Goal: Transaction & Acquisition: Book appointment/travel/reservation

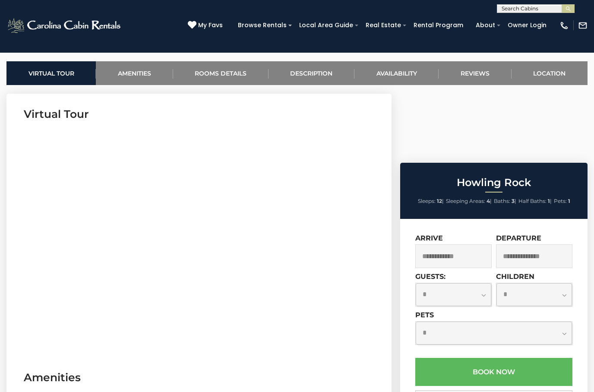
scroll to position [360, 0]
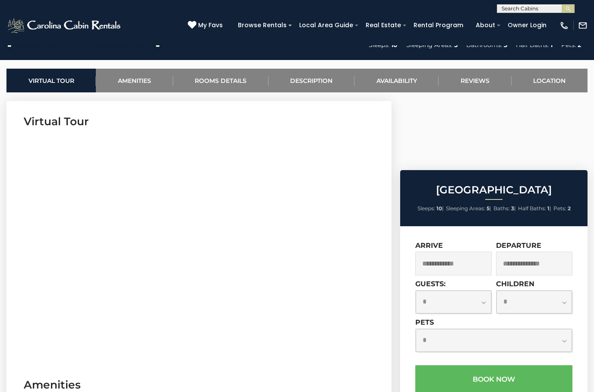
scroll to position [353, 0]
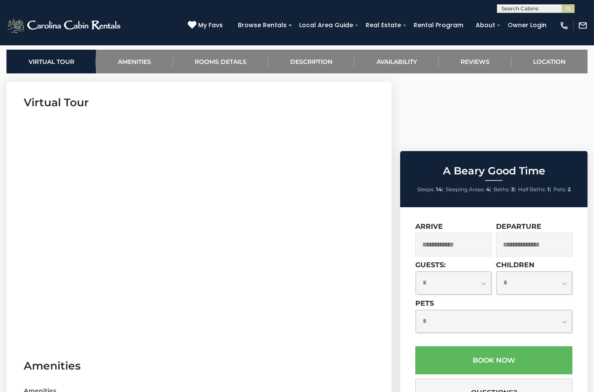
scroll to position [372, 0]
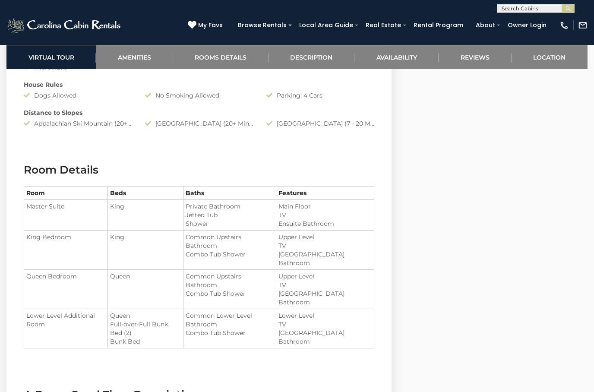
scroll to position [834, 0]
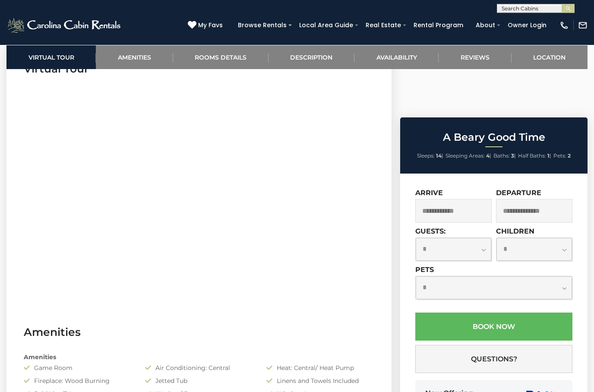
click at [459, 200] on input "text" at bounding box center [454, 212] width 76 height 24
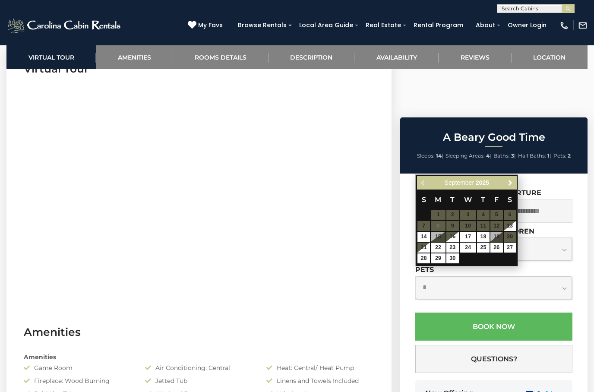
click at [511, 184] on span "Next" at bounding box center [510, 182] width 7 height 7
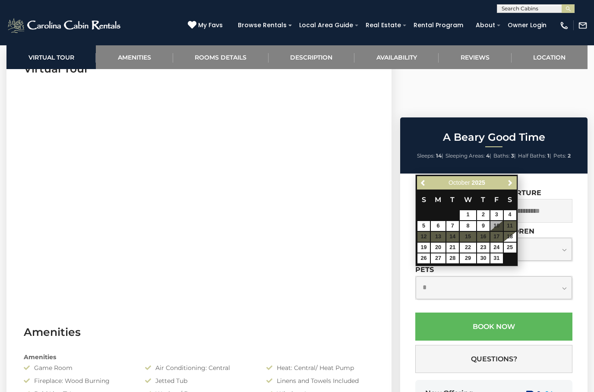
click at [507, 184] on span "Next" at bounding box center [510, 182] width 7 height 7
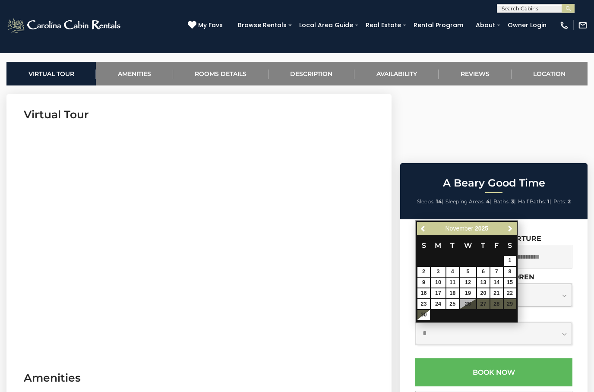
scroll to position [341, 0]
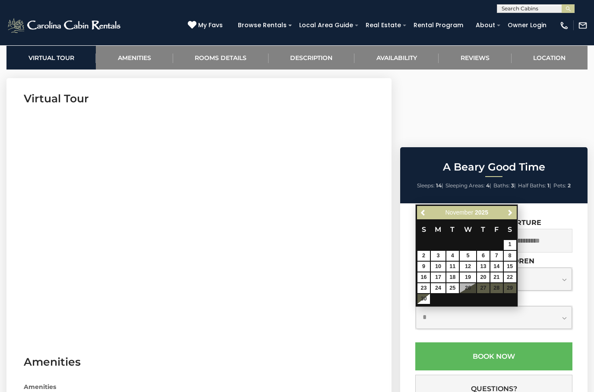
click at [461, 229] on input "text" at bounding box center [454, 241] width 76 height 24
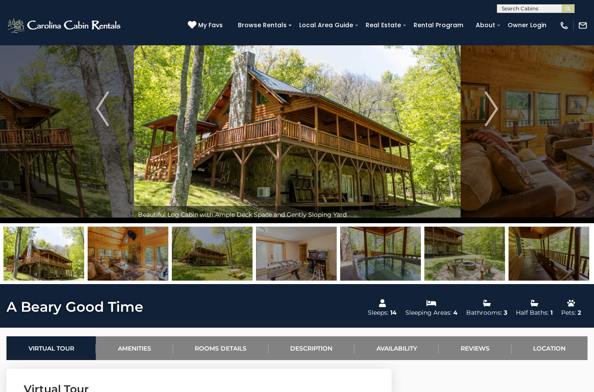
scroll to position [0, 0]
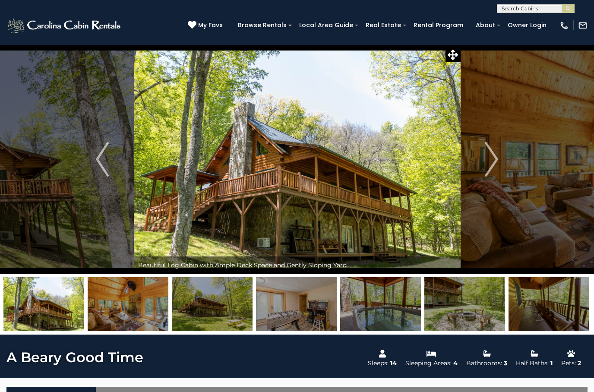
click at [60, 24] on img at bounding box center [64, 25] width 117 height 17
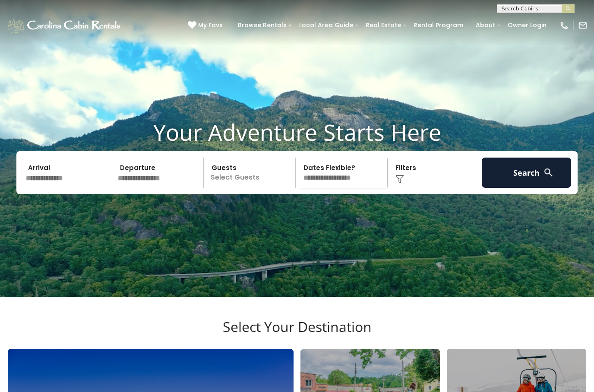
click at [74, 184] on input "text" at bounding box center [67, 173] width 89 height 30
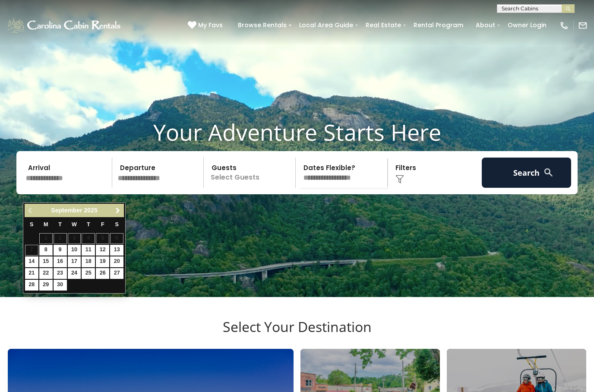
click at [119, 211] on span "Next" at bounding box center [117, 210] width 7 height 7
click at [117, 212] on span "Next" at bounding box center [117, 210] width 7 height 7
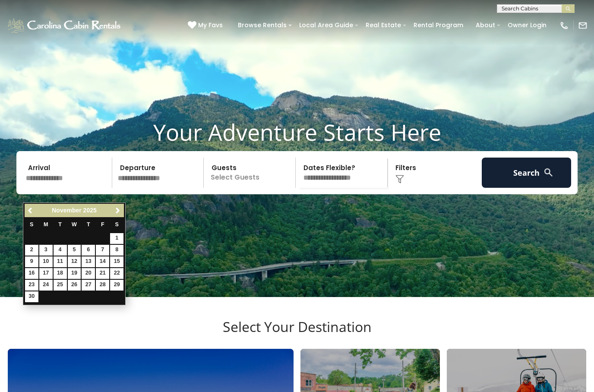
click at [48, 284] on link "24" at bounding box center [45, 285] width 13 height 11
type input "********"
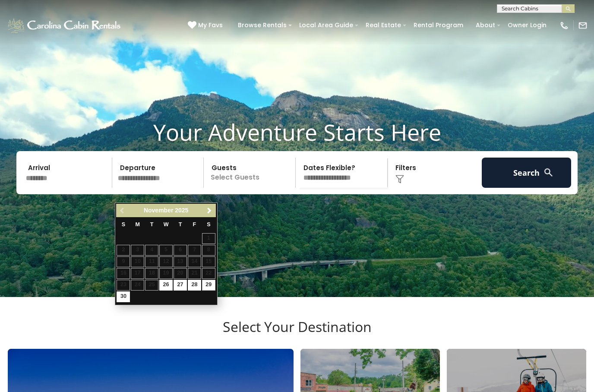
click at [211, 283] on link "29" at bounding box center [208, 285] width 13 height 11
type input "********"
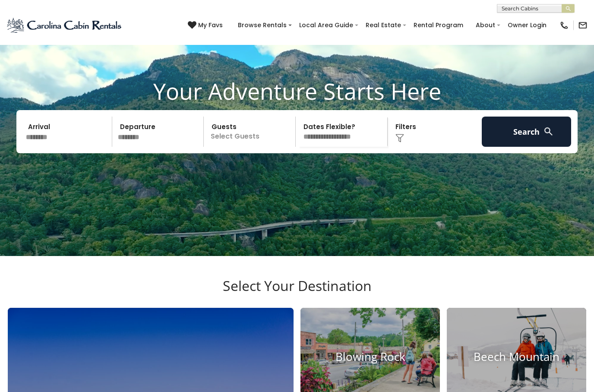
scroll to position [41, 0]
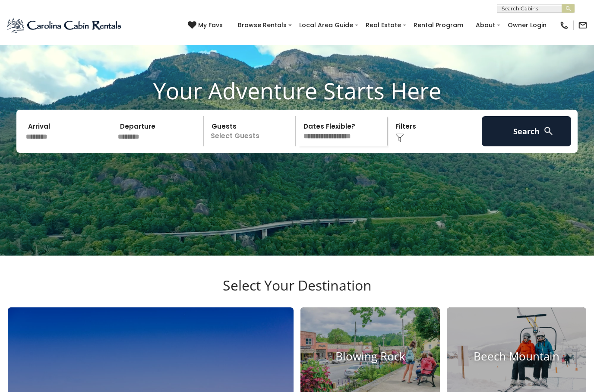
click at [255, 147] on p "Select Guests" at bounding box center [251, 132] width 89 height 30
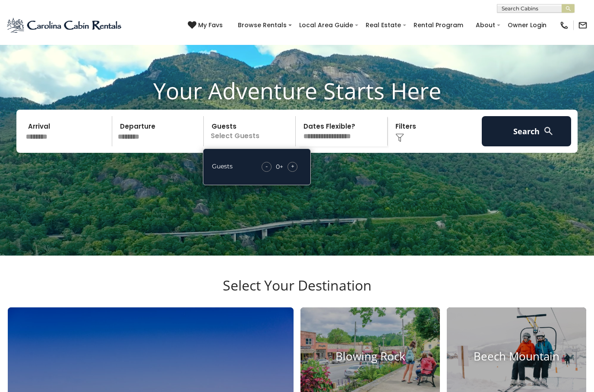
scroll to position [41, 0]
click at [294, 171] on span "+" at bounding box center [292, 166] width 3 height 9
click at [297, 172] on div "+" at bounding box center [293, 167] width 10 height 10
click at [305, 175] on div "Guests - 1 + +" at bounding box center [257, 167] width 108 height 37
click at [294, 171] on span "+" at bounding box center [292, 166] width 3 height 9
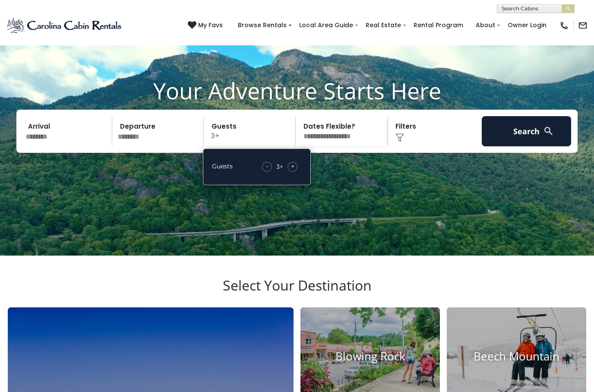
click at [296, 172] on div "- 3 + +" at bounding box center [280, 167] width 44 height 10
click at [295, 172] on div "+" at bounding box center [293, 167] width 10 height 10
click at [296, 172] on div "+" at bounding box center [293, 167] width 10 height 10
click at [295, 172] on div "+" at bounding box center [293, 167] width 10 height 10
click at [298, 172] on div "+" at bounding box center [293, 167] width 10 height 10
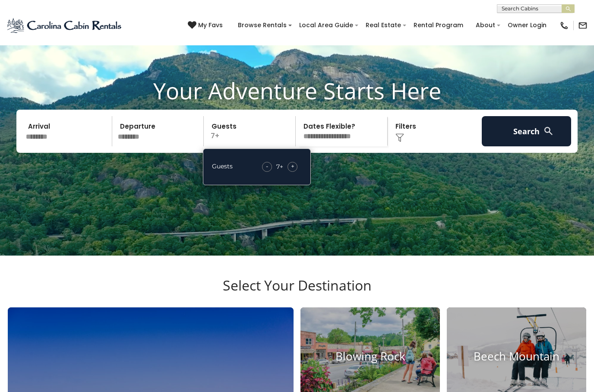
click at [536, 146] on button "Search" at bounding box center [526, 131] width 89 height 30
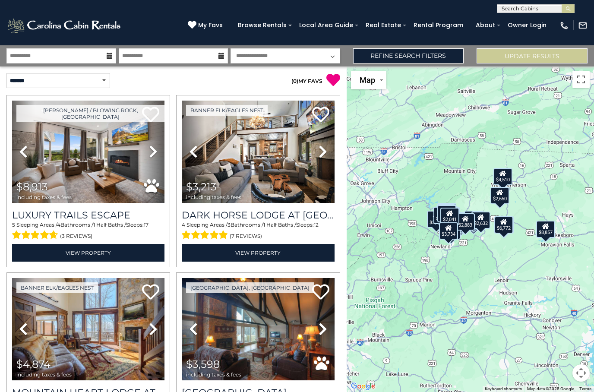
click at [430, 53] on link "Refine Search Filters" at bounding box center [408, 55] width 111 height 15
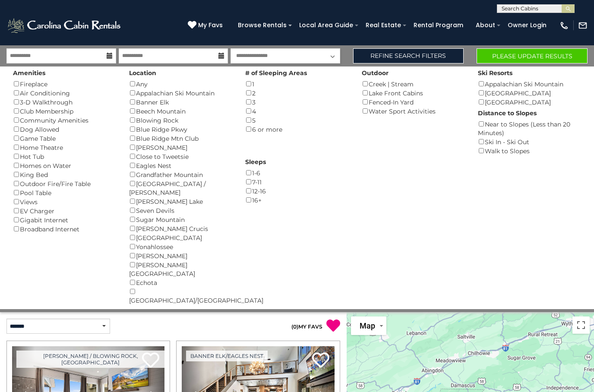
click at [548, 51] on button "Please Update Results" at bounding box center [532, 55] width 111 height 15
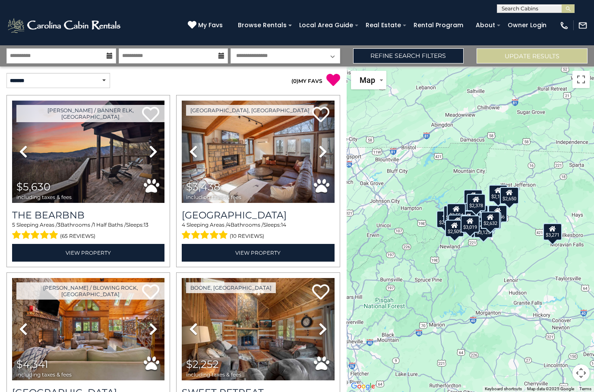
click at [430, 55] on link "Refine Search Filters" at bounding box center [408, 55] width 111 height 15
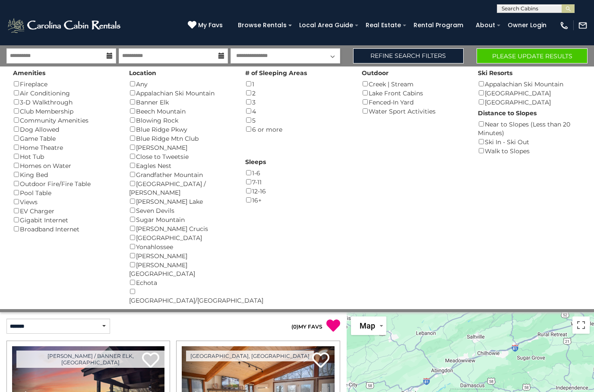
click at [542, 58] on button "Please Update Results" at bounding box center [532, 55] width 111 height 15
click at [526, 57] on button "Please Update Results" at bounding box center [532, 55] width 111 height 15
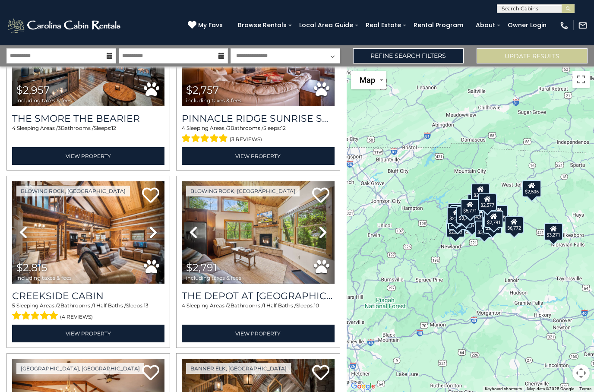
scroll to position [2079, 0]
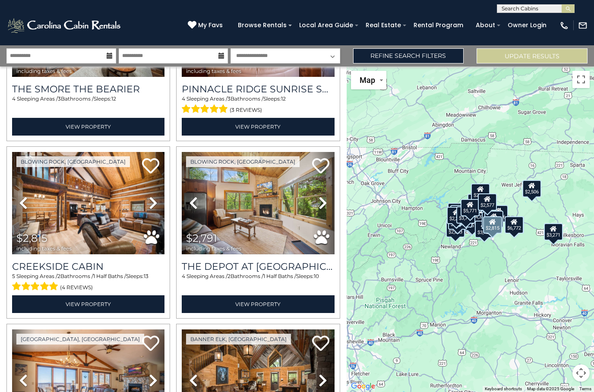
click at [98, 203] on img at bounding box center [88, 203] width 153 height 102
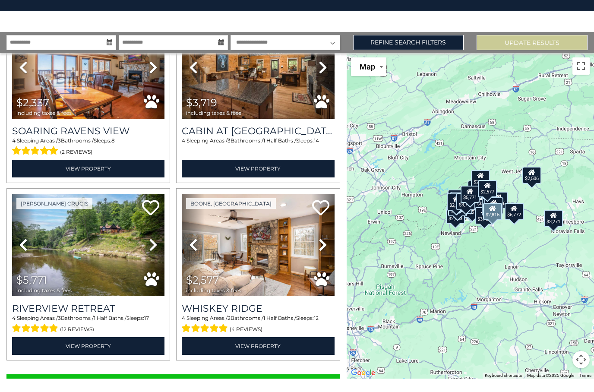
scroll to position [55, 0]
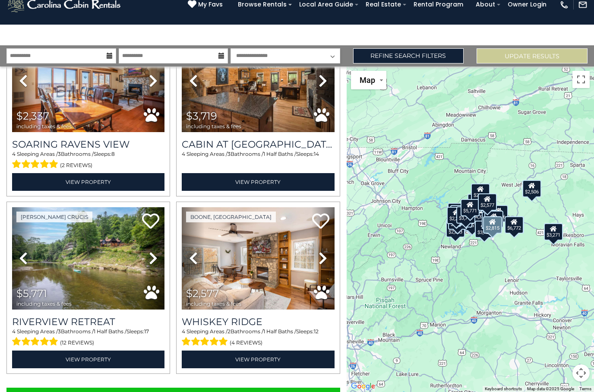
click at [224, 388] on button "Show More" at bounding box center [173, 396] width 334 height 17
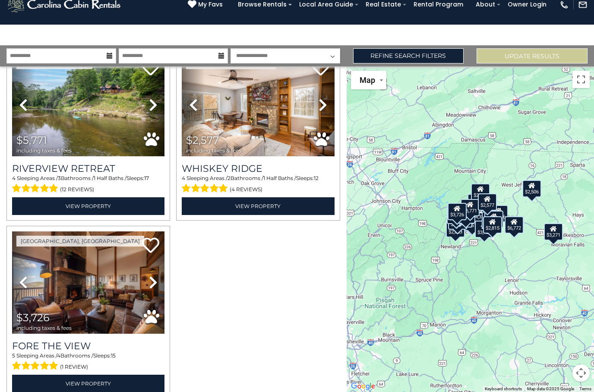
scroll to position [2534, 0]
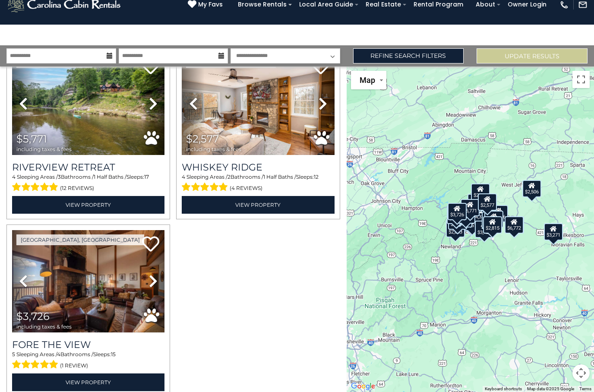
click at [117, 245] on img at bounding box center [88, 281] width 153 height 102
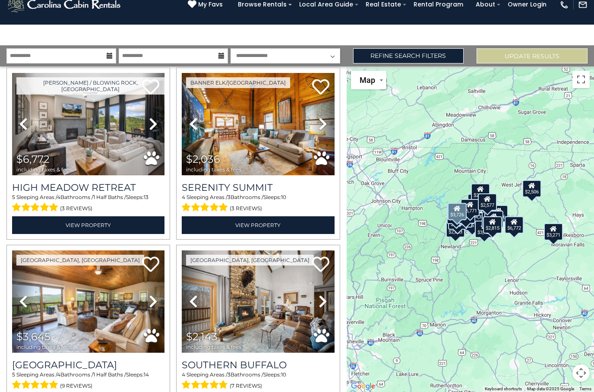
scroll to position [1626, 0]
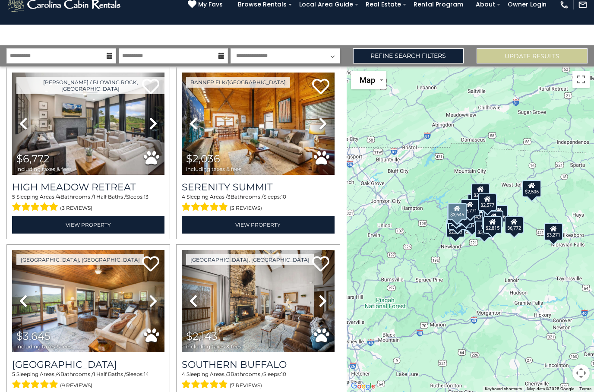
click at [110, 254] on img at bounding box center [88, 301] width 153 height 102
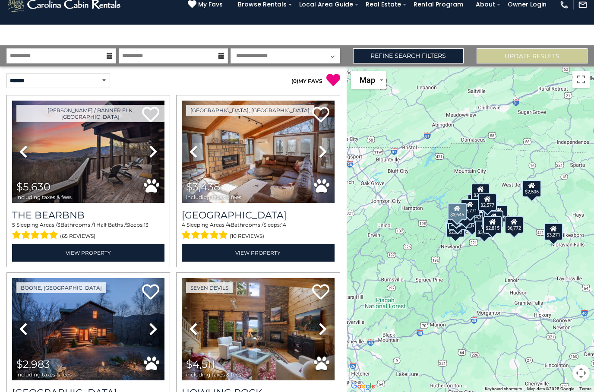
scroll to position [0, 0]
click at [429, 48] on link "Refine Search Filters" at bounding box center [408, 55] width 111 height 15
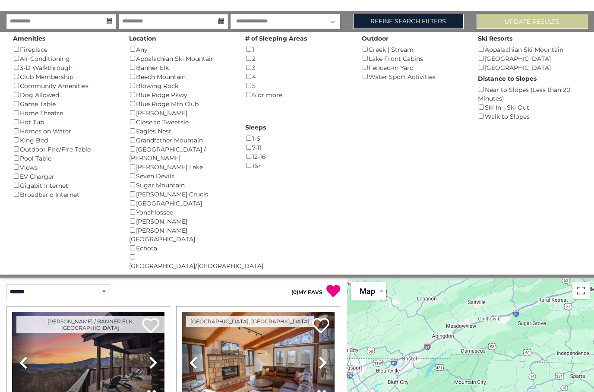
click at [22, 50] on div "Fireplace ()" at bounding box center [64, 49] width 103 height 9
click at [531, 23] on button "Please Update Results" at bounding box center [532, 21] width 111 height 15
click at [538, 19] on button "Please Update Results" at bounding box center [532, 21] width 111 height 15
click at [535, 21] on button "Please Update Results" at bounding box center [532, 21] width 111 height 15
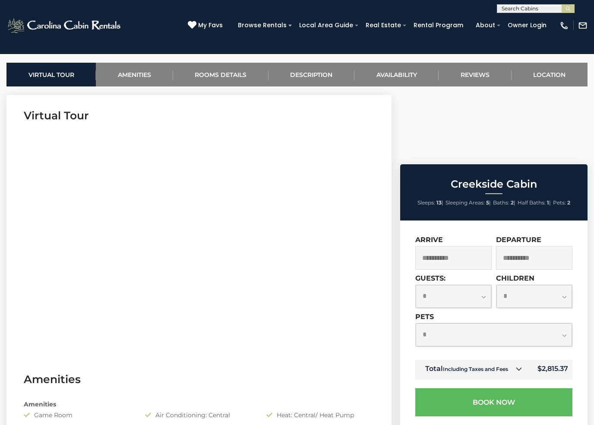
scroll to position [324, 0]
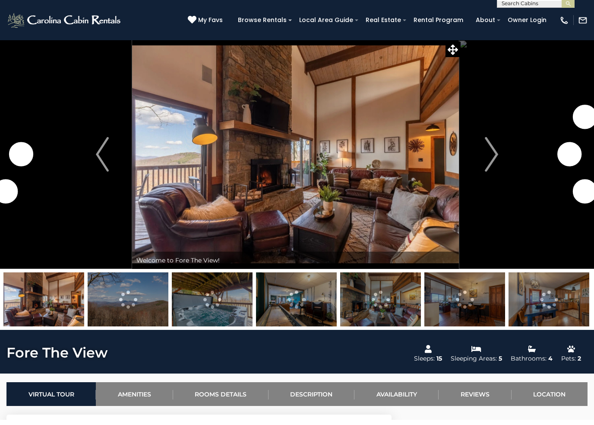
click at [491, 142] on img "Next" at bounding box center [492, 159] width 13 height 35
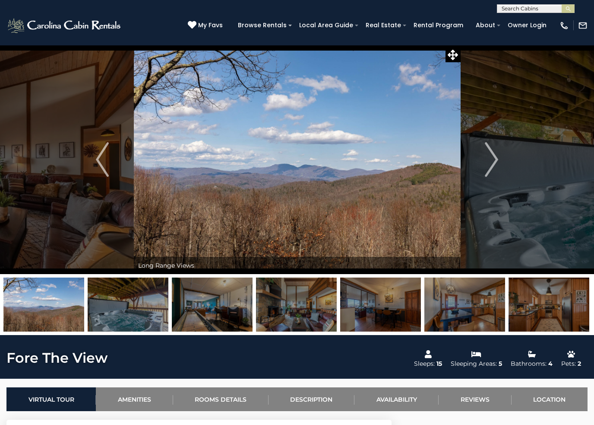
click at [133, 307] on img at bounding box center [128, 304] width 81 height 54
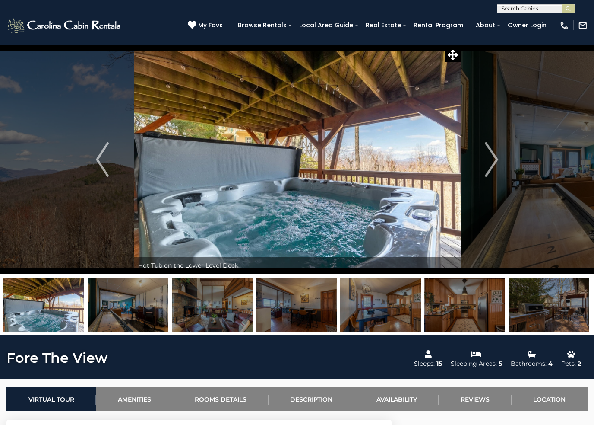
click at [220, 312] on img at bounding box center [212, 304] width 81 height 54
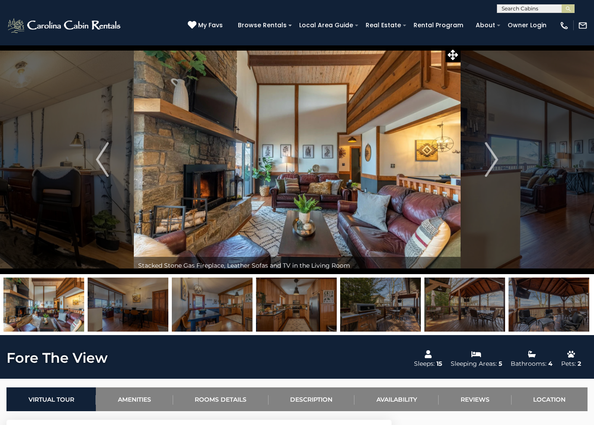
click at [290, 307] on img at bounding box center [296, 304] width 81 height 54
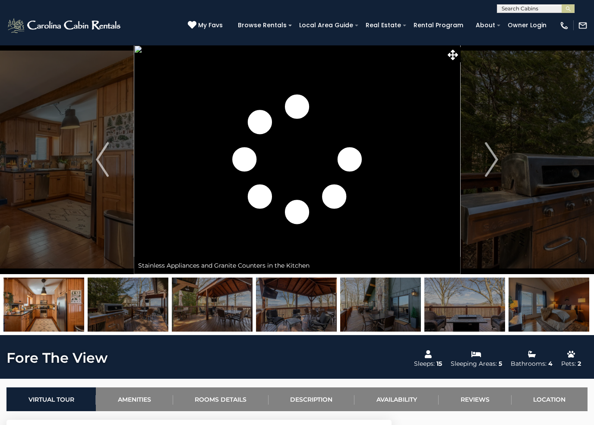
click at [315, 311] on img at bounding box center [296, 304] width 81 height 54
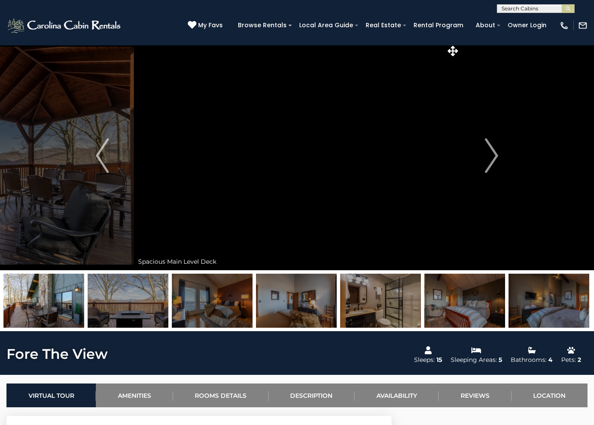
scroll to position [3, 0]
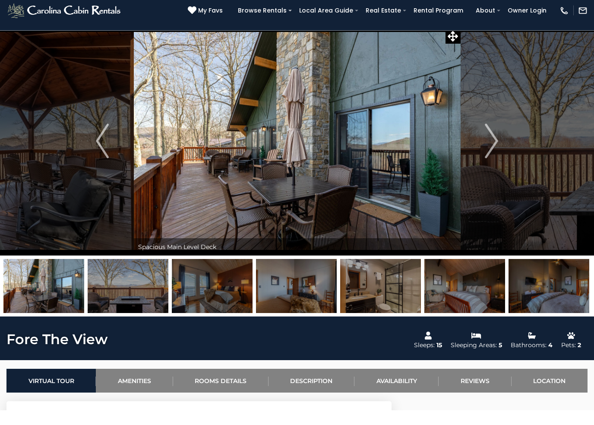
click at [496, 142] on img "Next" at bounding box center [492, 156] width 13 height 35
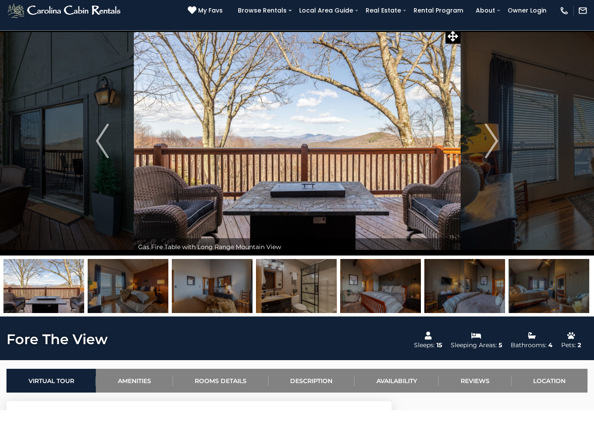
click at [492, 148] on img "Next" at bounding box center [492, 156] width 13 height 35
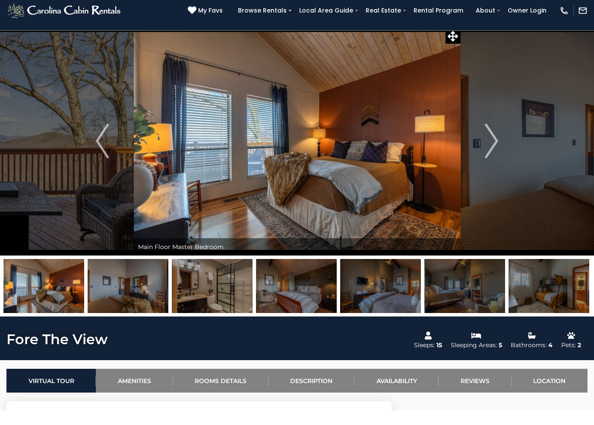
click at [494, 144] on img "Next" at bounding box center [492, 156] width 13 height 35
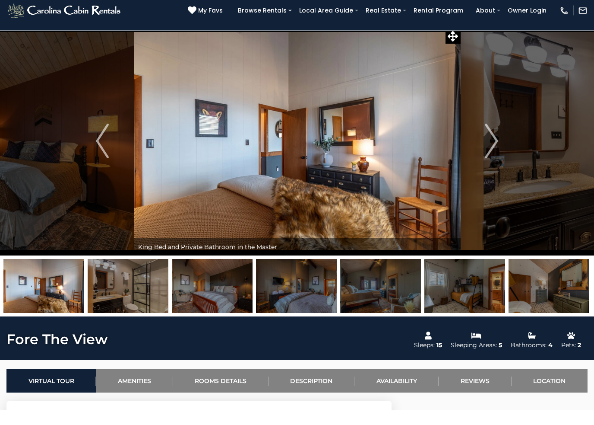
click at [494, 142] on img "Next" at bounding box center [492, 156] width 13 height 35
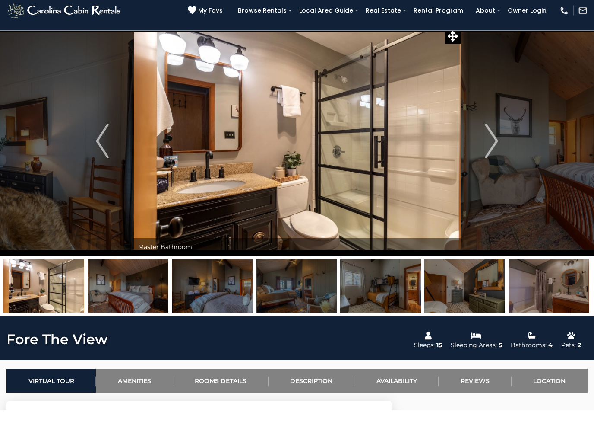
click at [495, 146] on img "Next" at bounding box center [492, 156] width 13 height 35
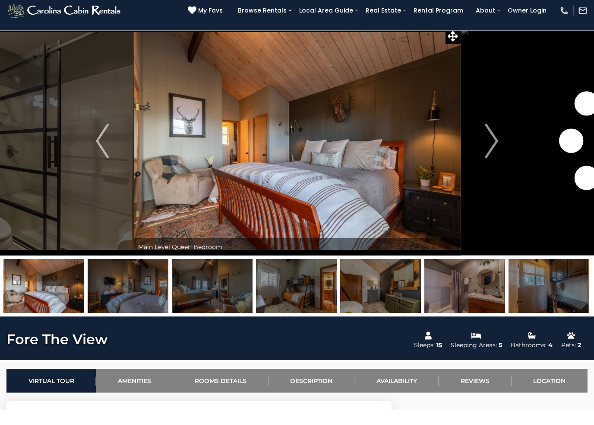
click at [495, 145] on img "Next" at bounding box center [492, 156] width 13 height 35
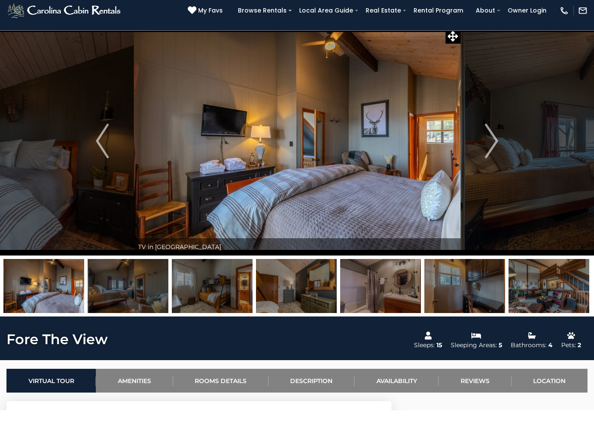
click at [497, 143] on img "Next" at bounding box center [492, 156] width 13 height 35
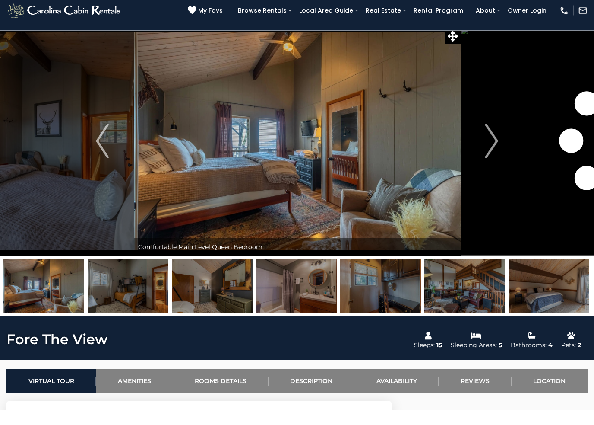
click at [496, 144] on img "Next" at bounding box center [492, 156] width 13 height 35
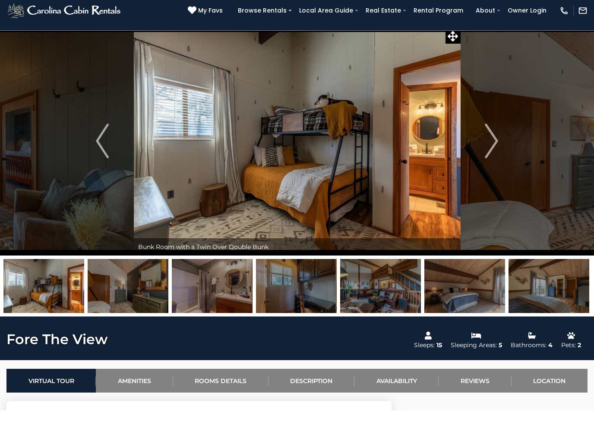
click at [499, 140] on img "Next" at bounding box center [492, 156] width 13 height 35
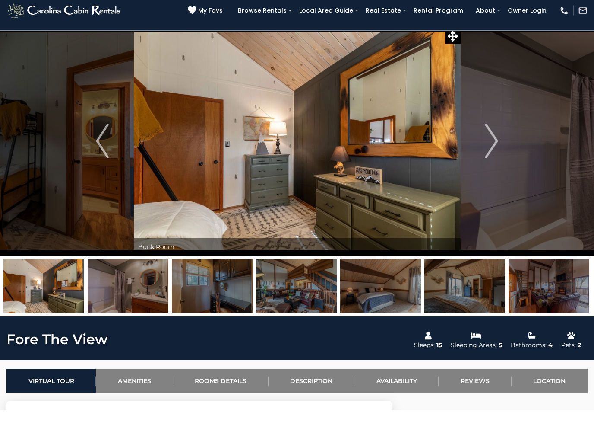
click at [496, 143] on img "Next" at bounding box center [492, 156] width 13 height 35
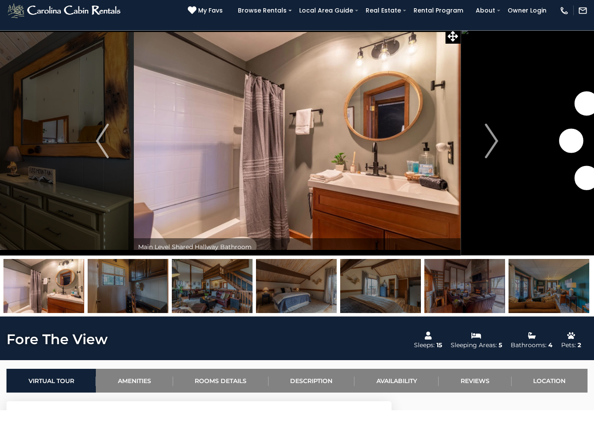
click at [493, 142] on img "Next" at bounding box center [492, 156] width 13 height 35
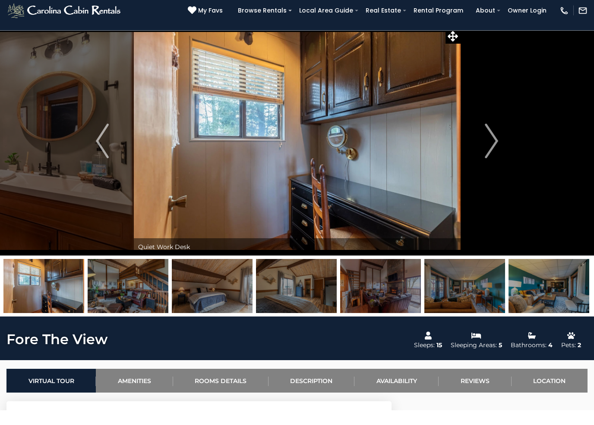
click at [493, 140] on img "Next" at bounding box center [492, 156] width 13 height 35
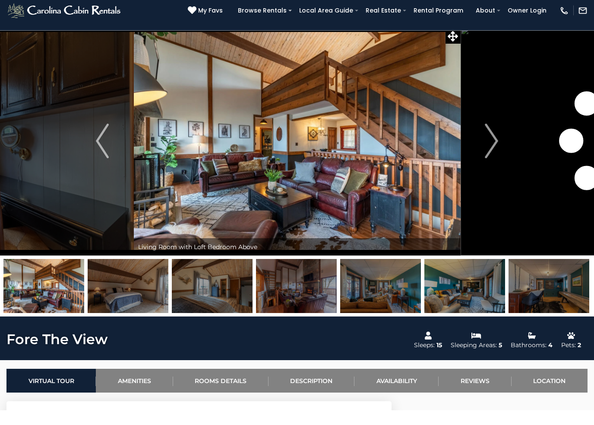
click at [492, 143] on img "Next" at bounding box center [492, 156] width 13 height 35
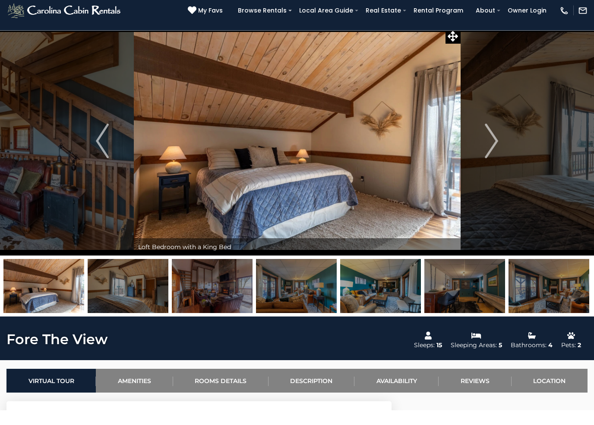
click at [489, 141] on img "Next" at bounding box center [492, 156] width 13 height 35
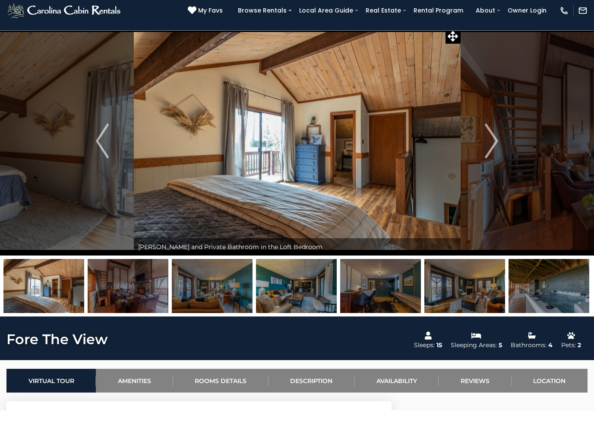
click at [490, 141] on img "Next" at bounding box center [492, 156] width 13 height 35
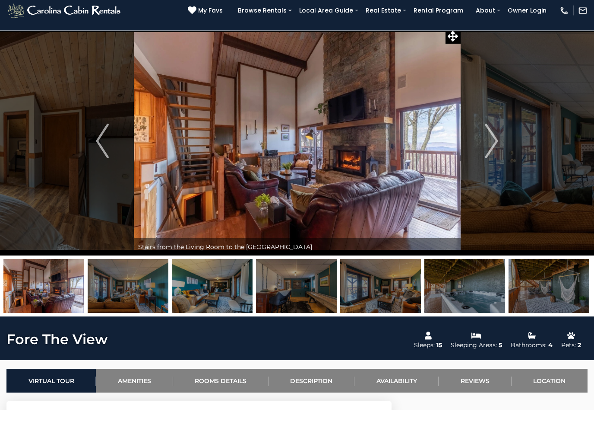
click at [490, 144] on img "Next" at bounding box center [492, 156] width 13 height 35
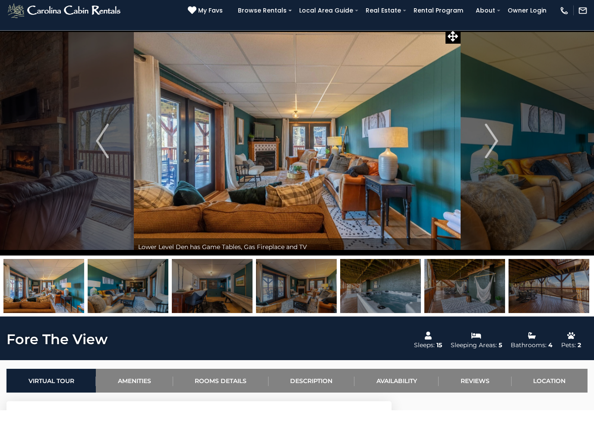
click at [489, 144] on img "Next" at bounding box center [492, 156] width 13 height 35
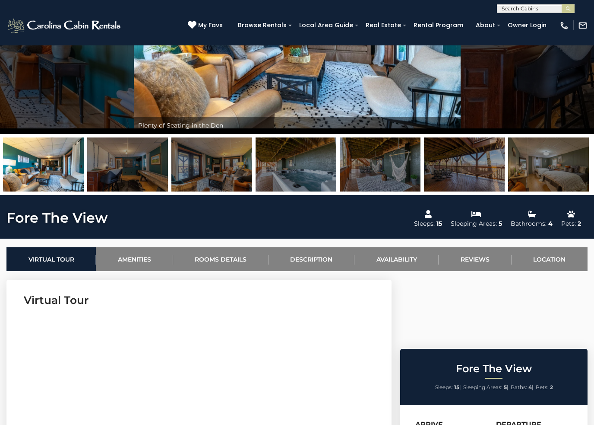
scroll to position [0, 0]
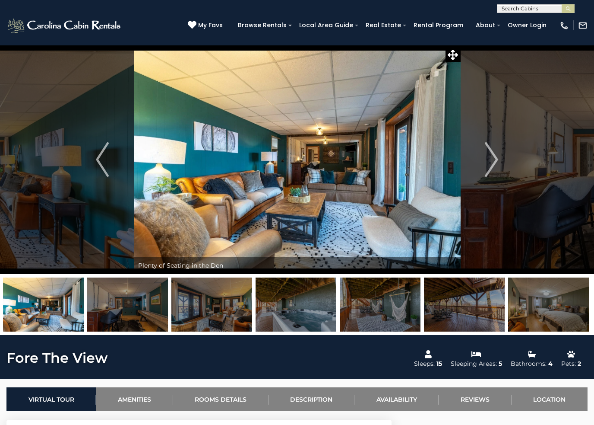
click at [496, 156] on img "Next" at bounding box center [492, 159] width 13 height 35
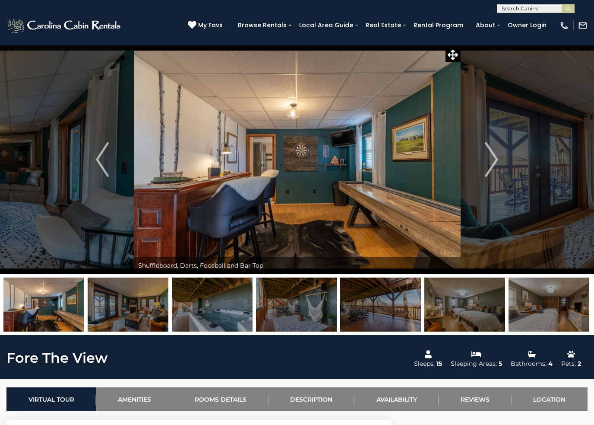
click at [496, 155] on img "Next" at bounding box center [492, 159] width 13 height 35
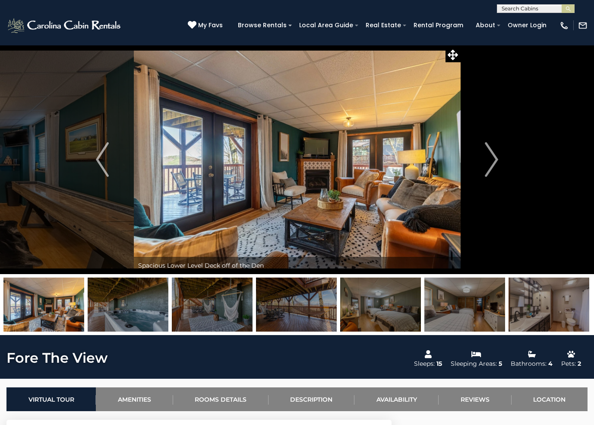
click at [496, 157] on img "Next" at bounding box center [492, 159] width 13 height 35
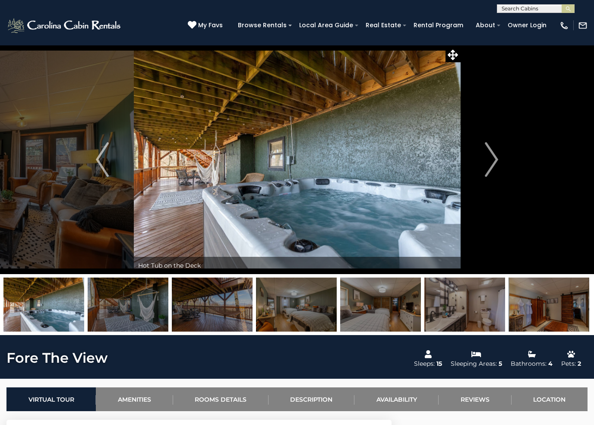
click at [494, 156] on img "Next" at bounding box center [492, 159] width 13 height 35
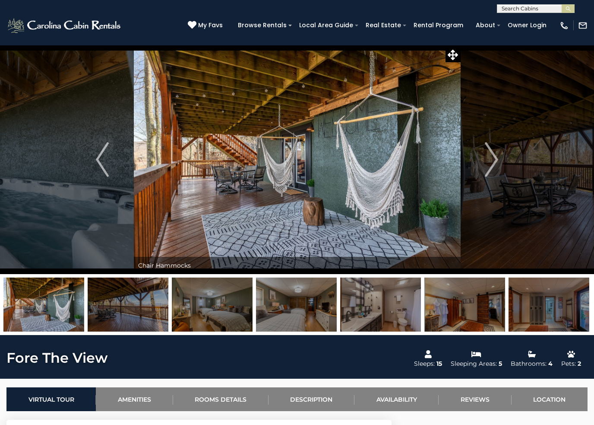
click at [491, 161] on img "Next" at bounding box center [492, 159] width 13 height 35
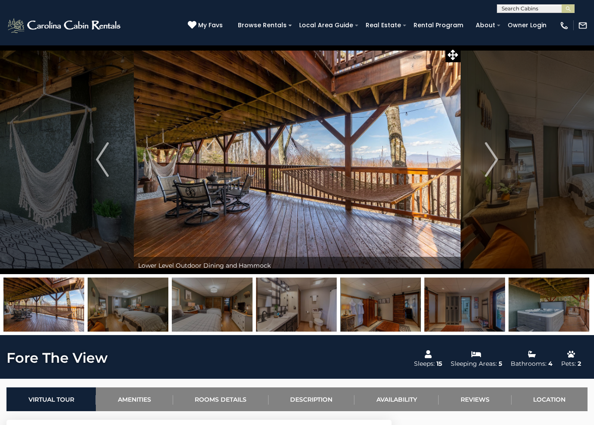
click at [488, 162] on img "Next" at bounding box center [492, 159] width 13 height 35
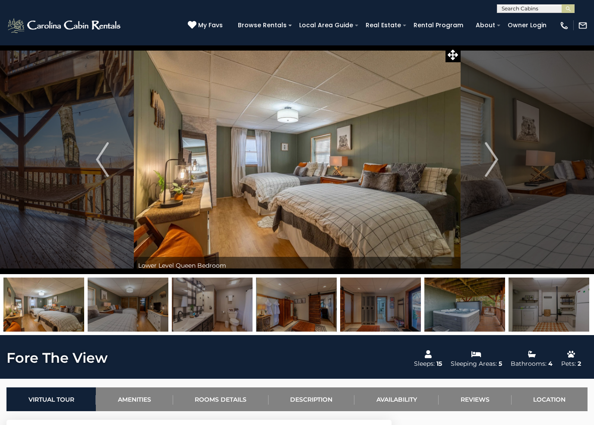
click at [497, 154] on img "Next" at bounding box center [492, 159] width 13 height 35
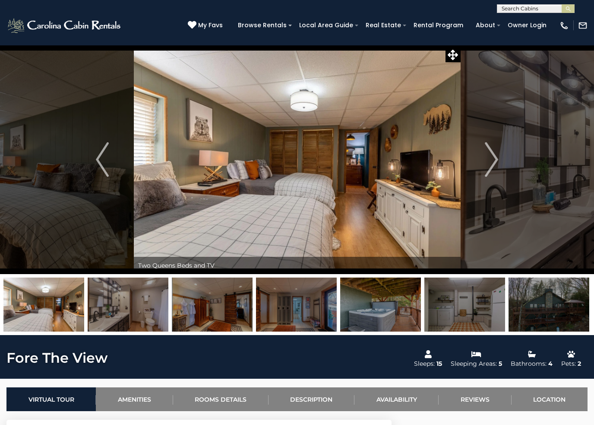
click at [492, 156] on img "Next" at bounding box center [492, 159] width 13 height 35
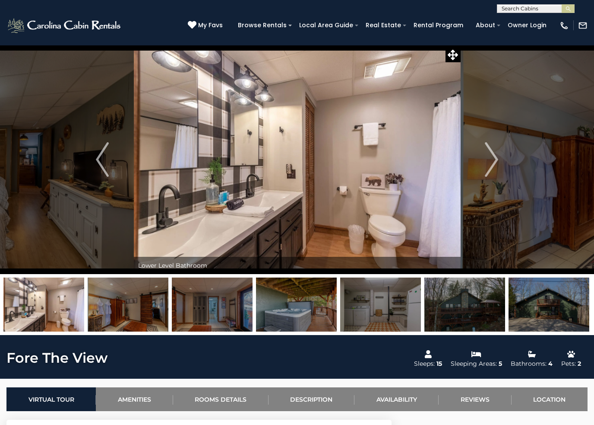
click at [491, 159] on img "Next" at bounding box center [492, 159] width 13 height 35
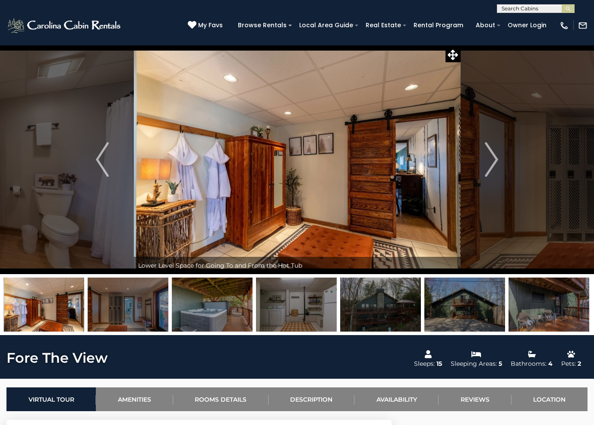
click at [496, 156] on img "Next" at bounding box center [492, 159] width 13 height 35
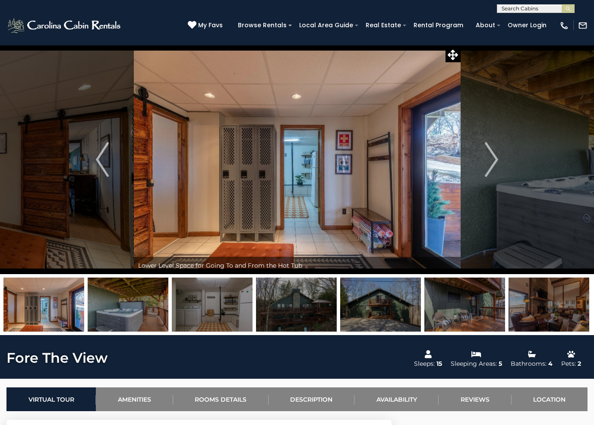
click at [494, 159] on img "Next" at bounding box center [492, 159] width 13 height 35
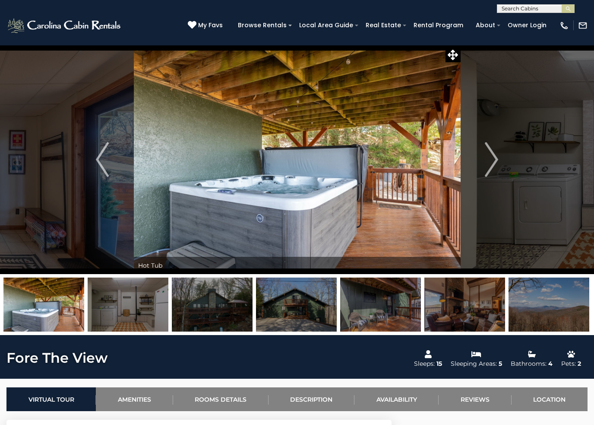
click at [491, 162] on img "Next" at bounding box center [492, 159] width 13 height 35
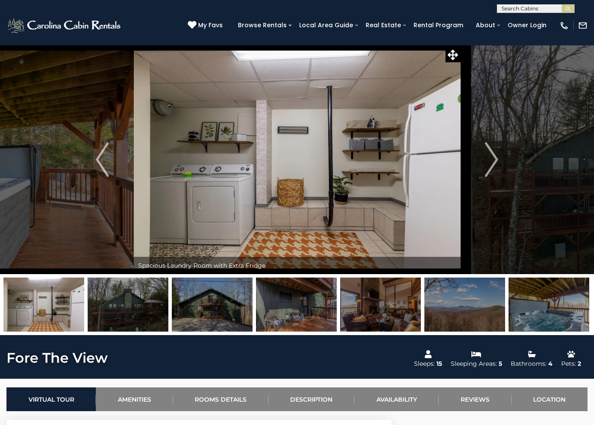
click at [490, 159] on img "Next" at bounding box center [492, 159] width 13 height 35
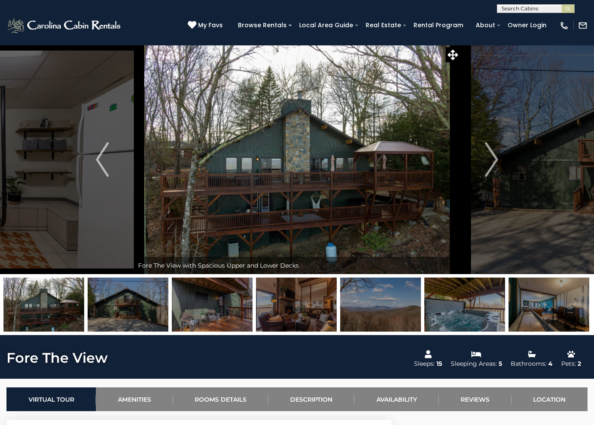
click at [121, 182] on button "Previous" at bounding box center [102, 159] width 63 height 229
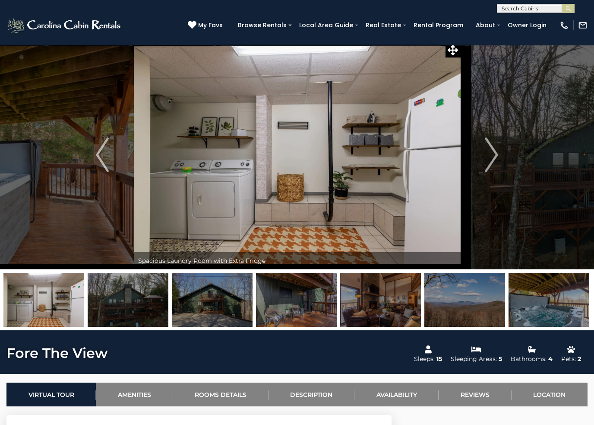
scroll to position [5, 0]
click at [504, 153] on button "Next" at bounding box center [492, 154] width 63 height 229
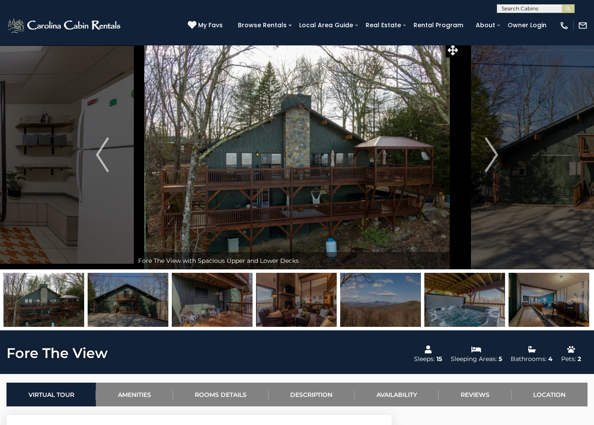
click at [499, 160] on button "Next" at bounding box center [492, 154] width 63 height 229
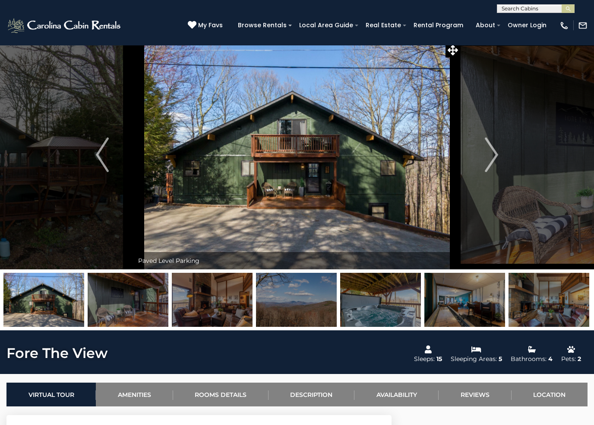
click at [494, 156] on img "Next" at bounding box center [492, 154] width 13 height 35
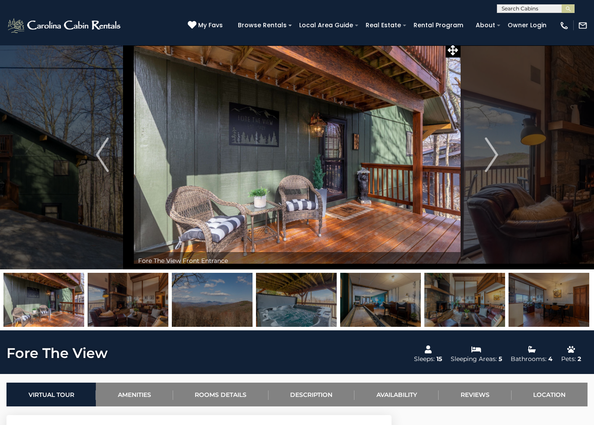
click at [499, 155] on button "Next" at bounding box center [492, 154] width 63 height 229
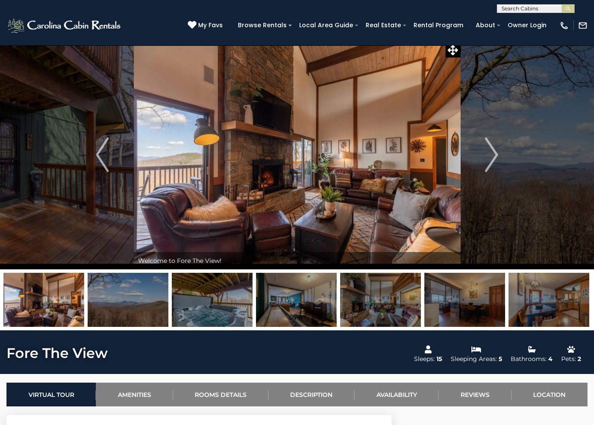
click at [496, 157] on img "Next" at bounding box center [492, 154] width 13 height 35
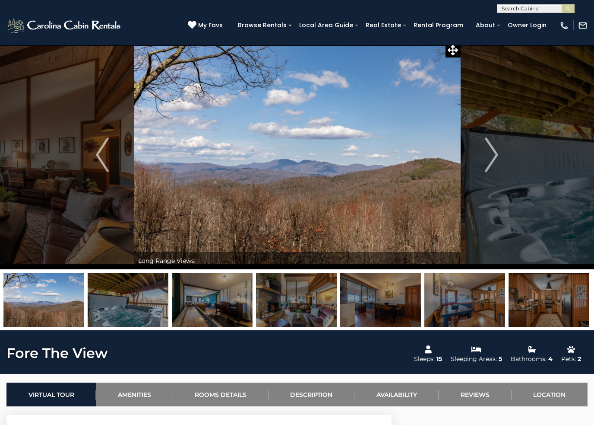
click at [496, 157] on img "Next" at bounding box center [492, 154] width 13 height 35
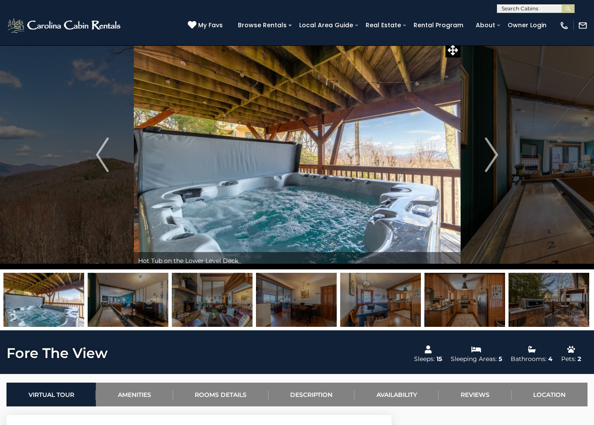
click at [493, 159] on img "Next" at bounding box center [492, 154] width 13 height 35
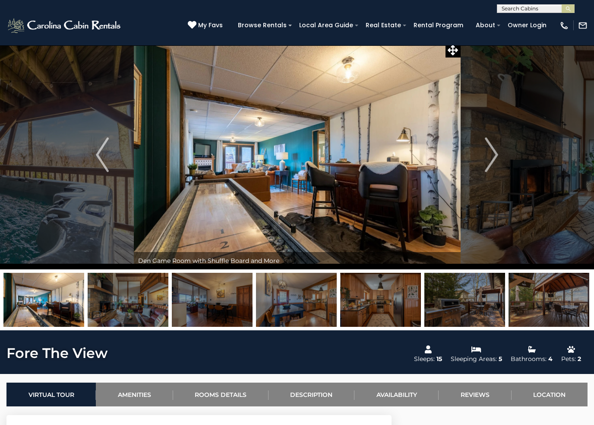
click at [493, 156] on img "Next" at bounding box center [492, 154] width 13 height 35
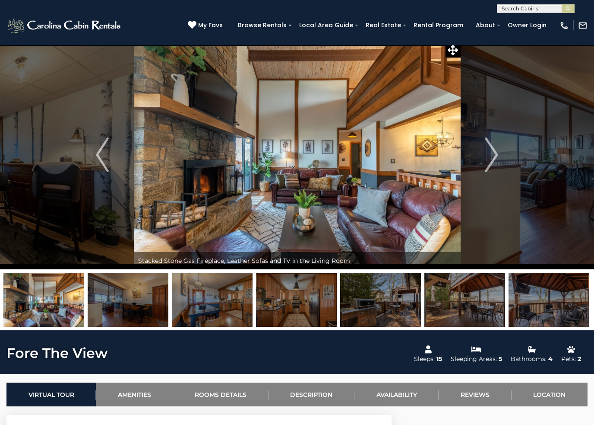
click at [491, 158] on img "Next" at bounding box center [492, 154] width 13 height 35
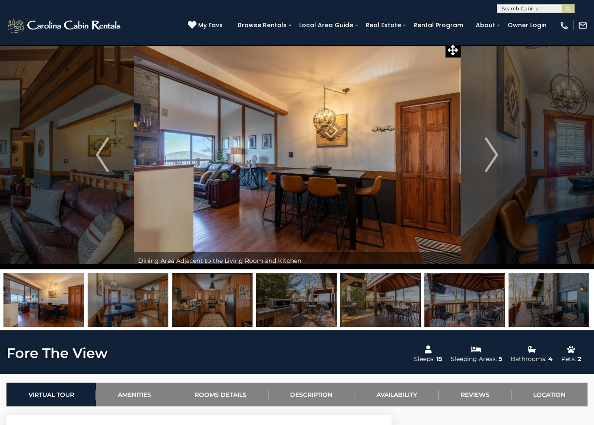
click at [490, 158] on img "Next" at bounding box center [492, 154] width 13 height 35
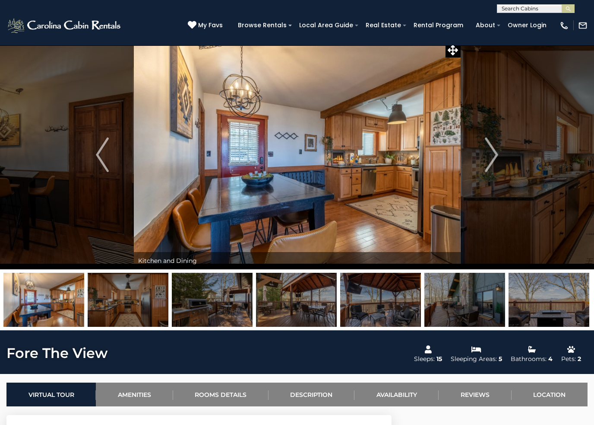
click at [489, 158] on img "Next" at bounding box center [492, 154] width 13 height 35
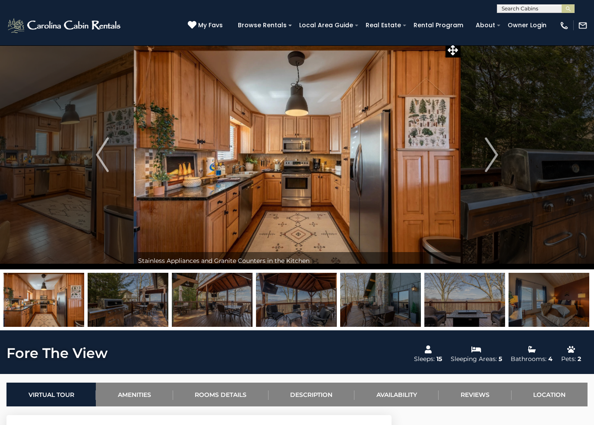
click at [487, 159] on img "Next" at bounding box center [492, 154] width 13 height 35
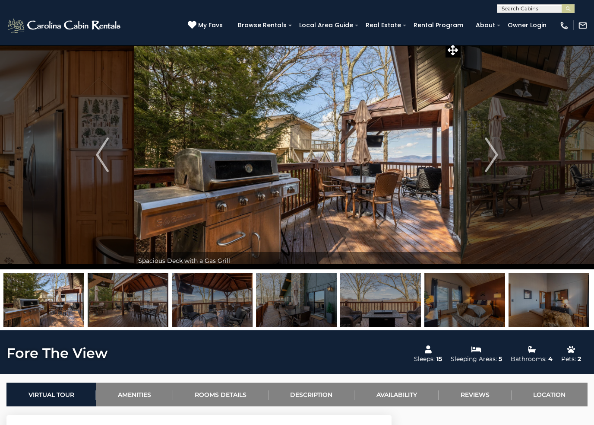
click at [486, 159] on img "Next" at bounding box center [492, 154] width 13 height 35
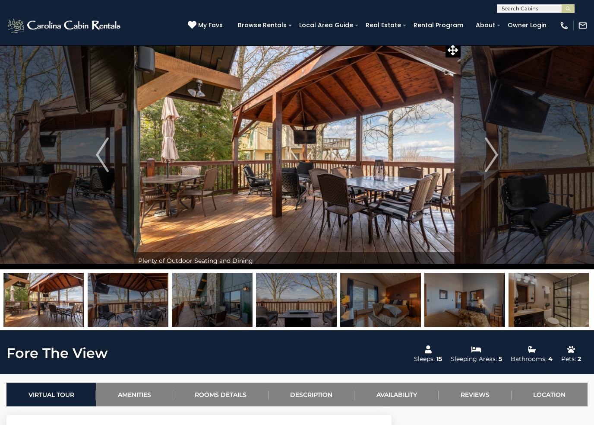
click at [484, 160] on button "Next" at bounding box center [492, 154] width 63 height 229
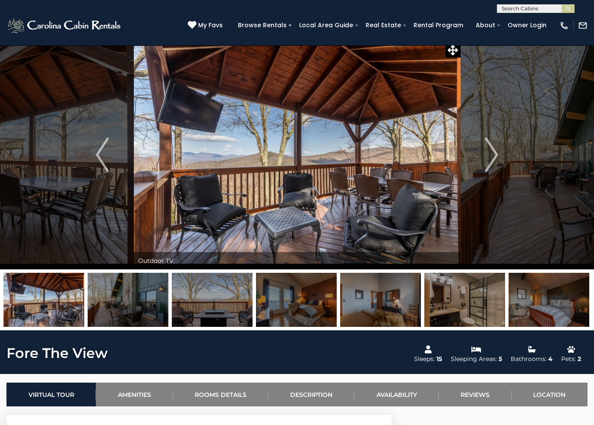
click at [498, 153] on img "Next" at bounding box center [492, 154] width 13 height 35
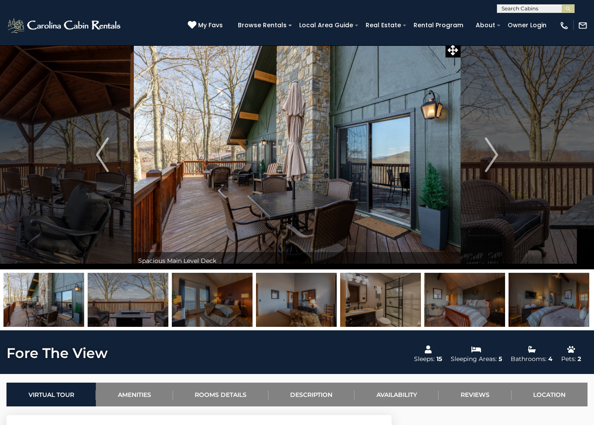
click at [490, 155] on img "Next" at bounding box center [492, 154] width 13 height 35
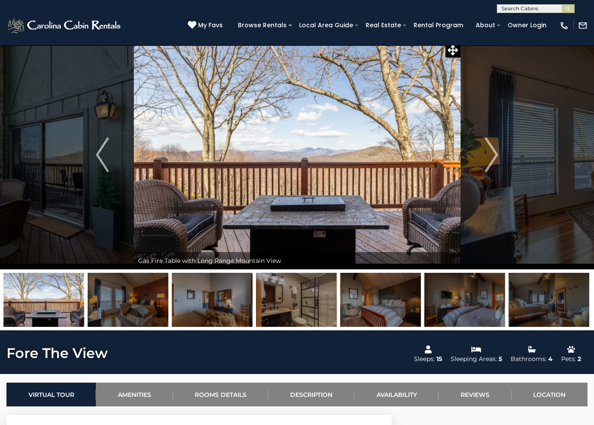
click at [488, 156] on img "Next" at bounding box center [492, 154] width 13 height 35
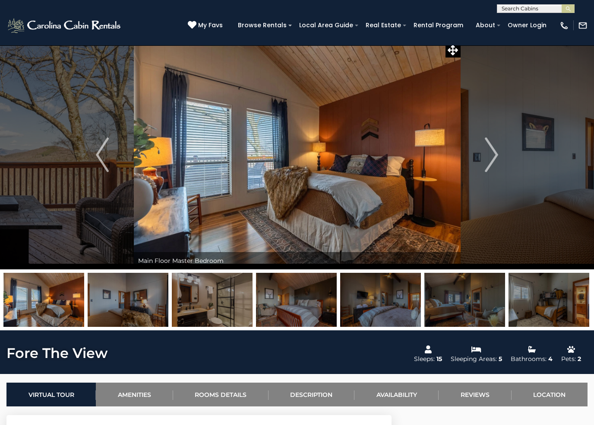
click at [486, 156] on img "Next" at bounding box center [492, 154] width 13 height 35
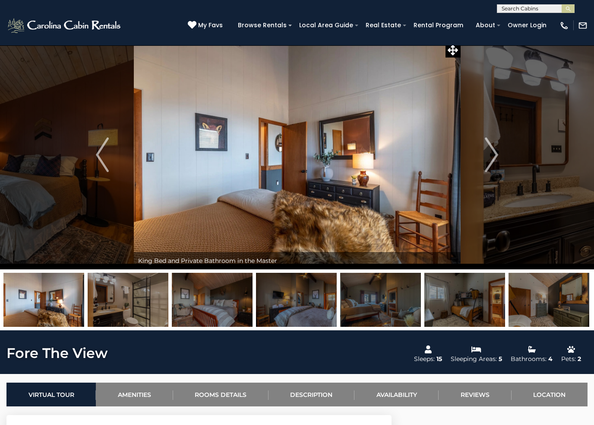
click at [483, 157] on button "Next" at bounding box center [492, 154] width 63 height 229
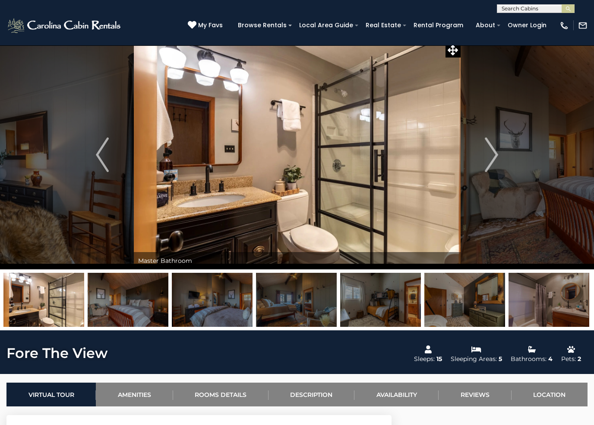
click at [500, 153] on button "Next" at bounding box center [492, 154] width 63 height 229
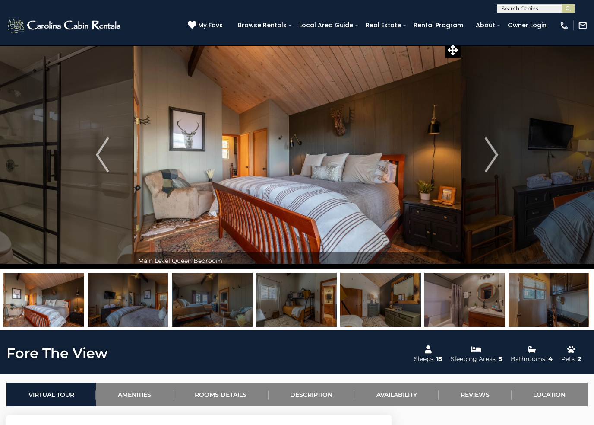
click at [495, 153] on img "Next" at bounding box center [492, 154] width 13 height 35
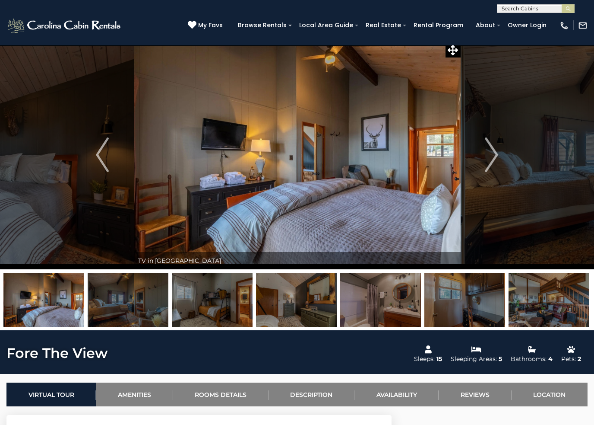
click at [494, 153] on img "Next" at bounding box center [492, 154] width 13 height 35
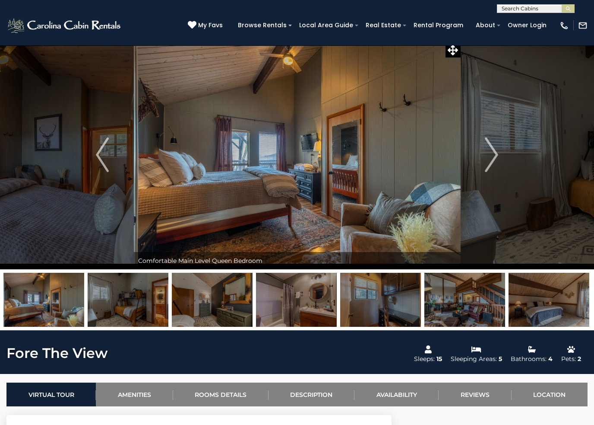
click at [494, 153] on img "Next" at bounding box center [492, 154] width 13 height 35
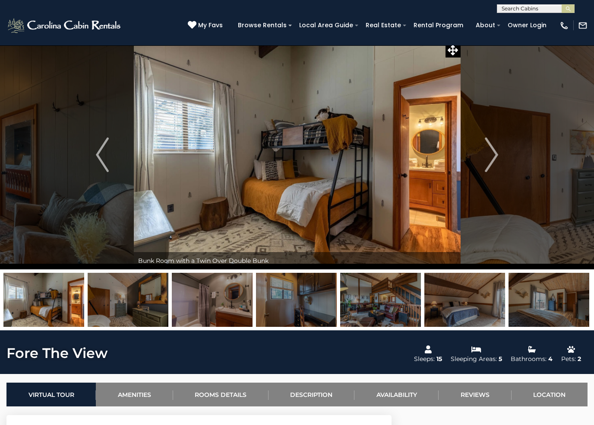
click at [494, 153] on img "Next" at bounding box center [492, 154] width 13 height 35
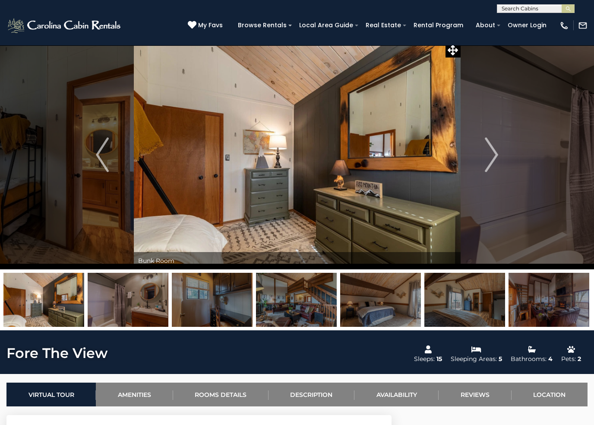
click at [493, 153] on img "Next" at bounding box center [492, 154] width 13 height 35
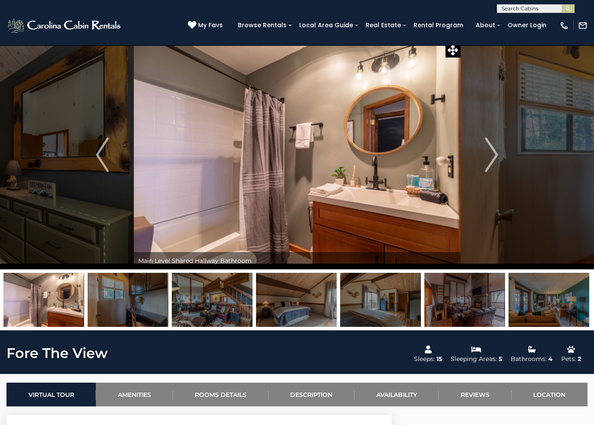
click at [494, 153] on img "Next" at bounding box center [492, 154] width 13 height 35
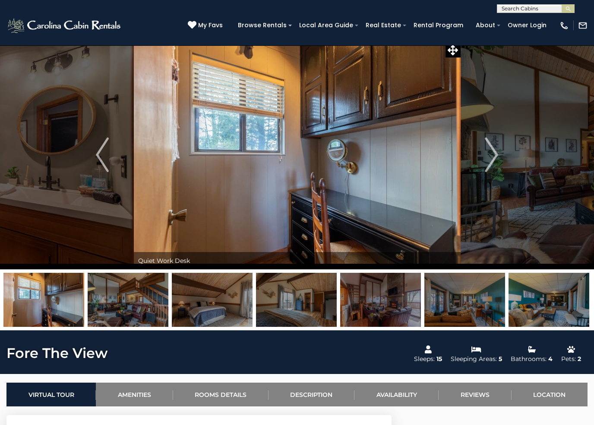
click at [495, 153] on img "Next" at bounding box center [492, 154] width 13 height 35
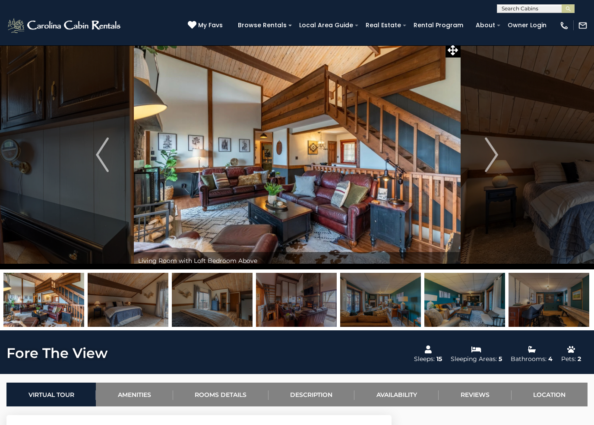
click at [494, 153] on img "Next" at bounding box center [492, 154] width 13 height 35
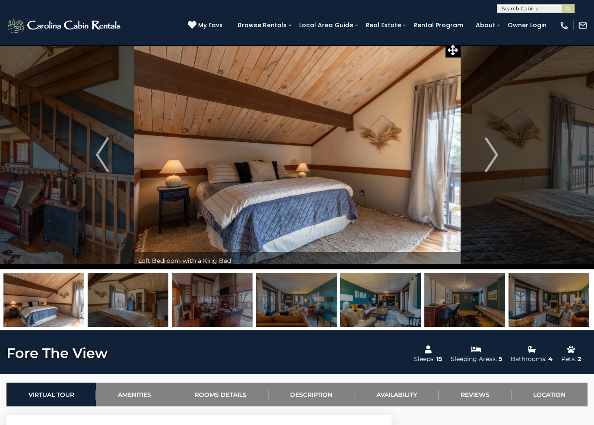
click at [496, 153] on img "Next" at bounding box center [492, 154] width 13 height 35
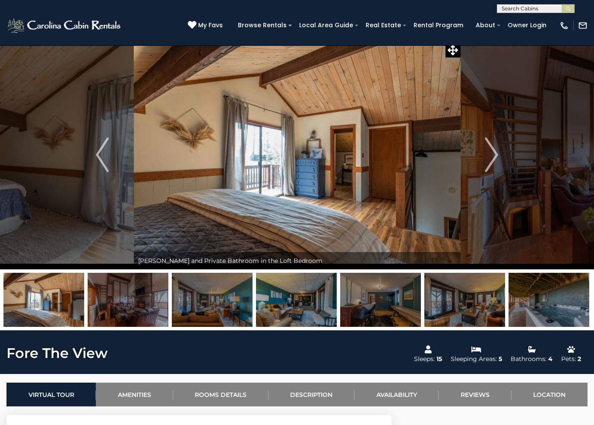
click at [503, 152] on button "Next" at bounding box center [492, 154] width 63 height 229
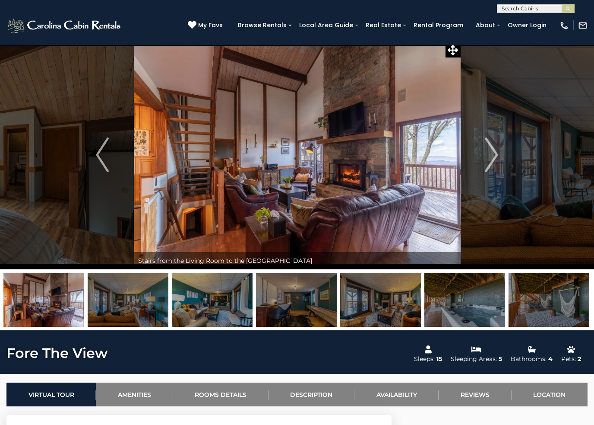
click at [499, 152] on button "Next" at bounding box center [492, 154] width 63 height 229
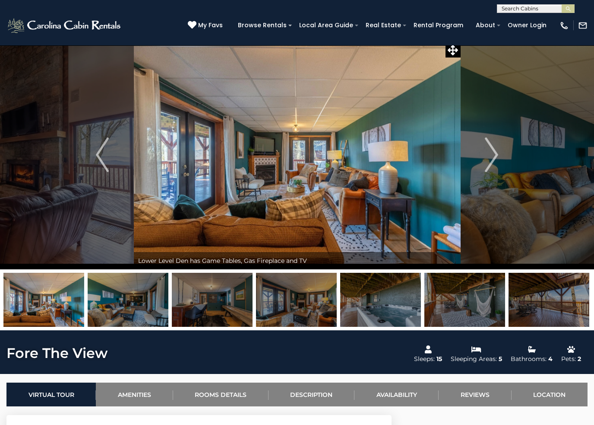
click at [499, 152] on button "Next" at bounding box center [492, 154] width 63 height 229
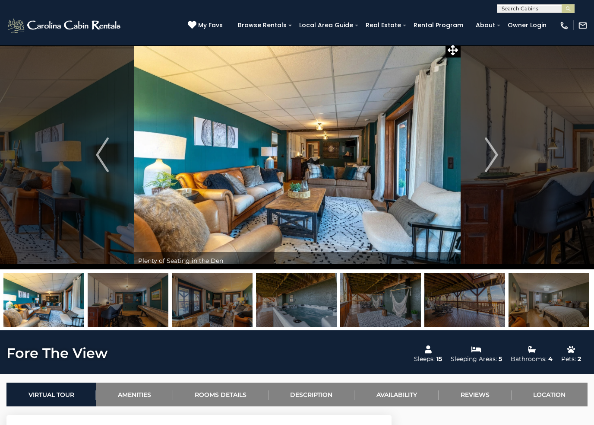
click at [498, 153] on img "Next" at bounding box center [492, 154] width 13 height 35
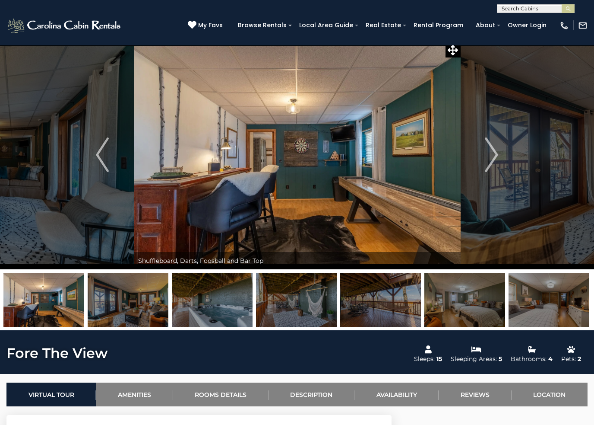
click at [495, 155] on img "Next" at bounding box center [492, 154] width 13 height 35
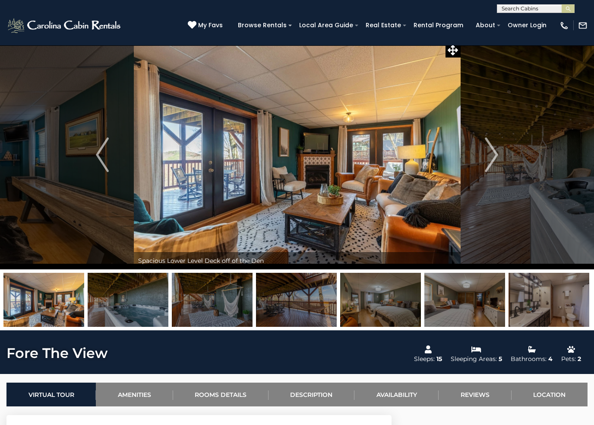
click at [493, 153] on img "Next" at bounding box center [492, 154] width 13 height 35
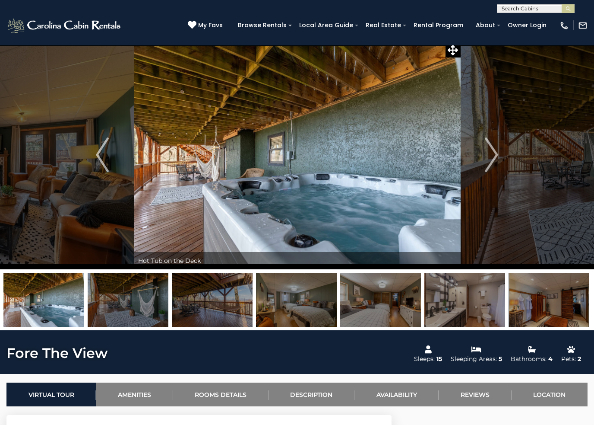
click at [496, 153] on img "Next" at bounding box center [492, 154] width 13 height 35
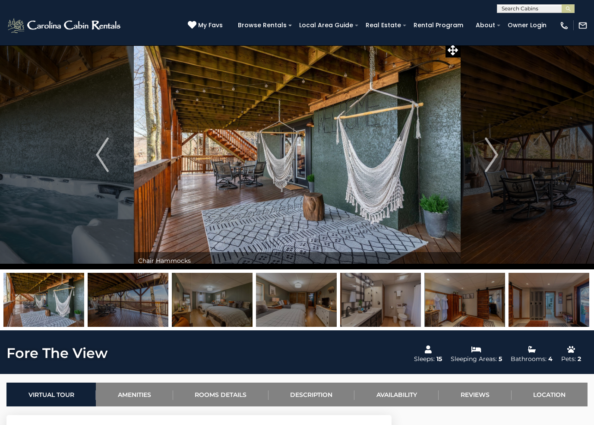
click at [93, 168] on button "Previous" at bounding box center [102, 154] width 63 height 229
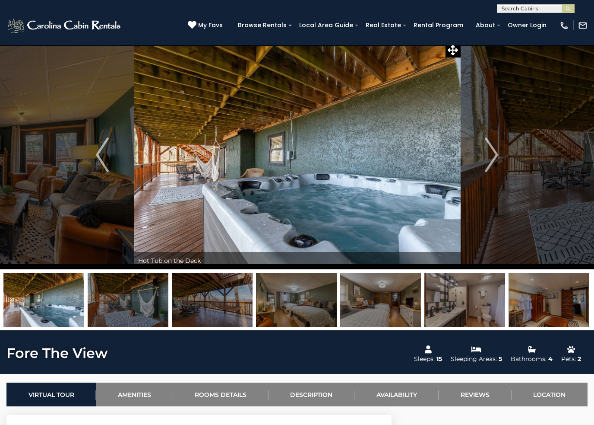
click at [94, 159] on button "Previous" at bounding box center [102, 154] width 63 height 229
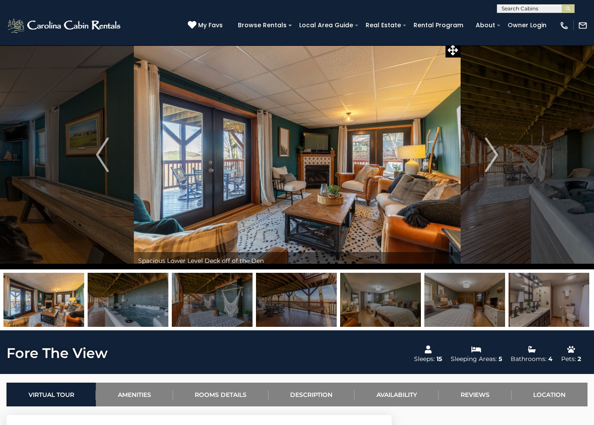
click at [482, 148] on button "Next" at bounding box center [492, 154] width 63 height 229
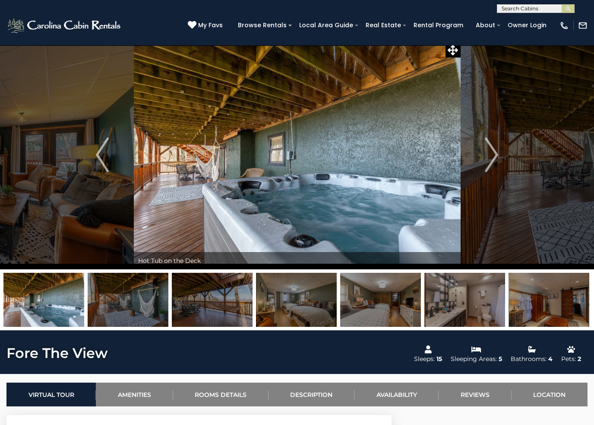
click at [485, 146] on button "Next" at bounding box center [492, 154] width 63 height 229
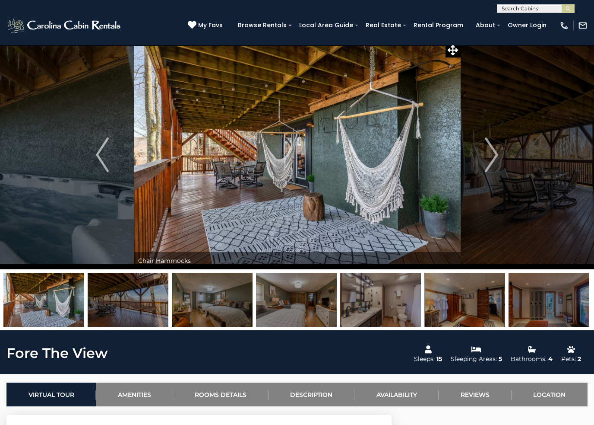
click at [483, 148] on button "Next" at bounding box center [492, 154] width 63 height 229
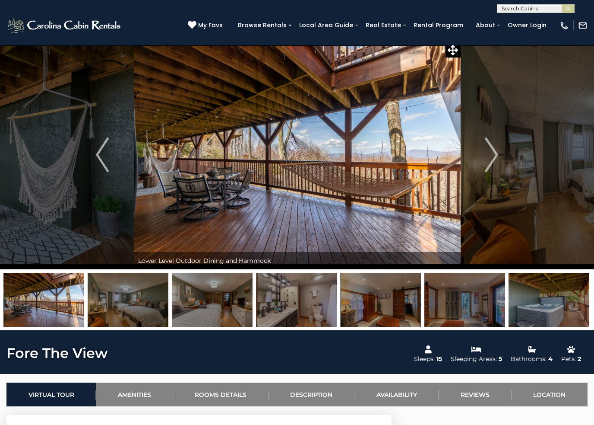
click at [480, 149] on button "Next" at bounding box center [492, 154] width 63 height 229
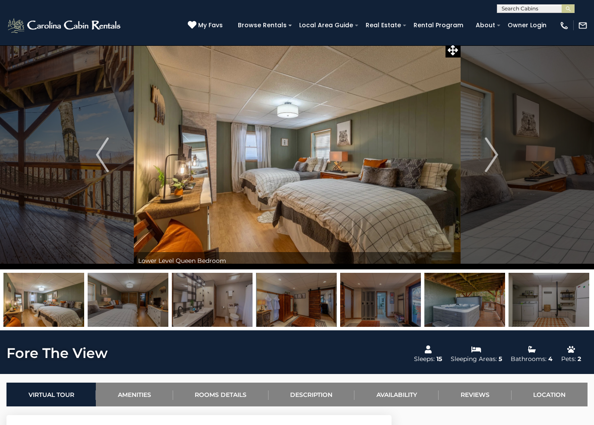
click at [482, 151] on button "Next" at bounding box center [492, 154] width 63 height 229
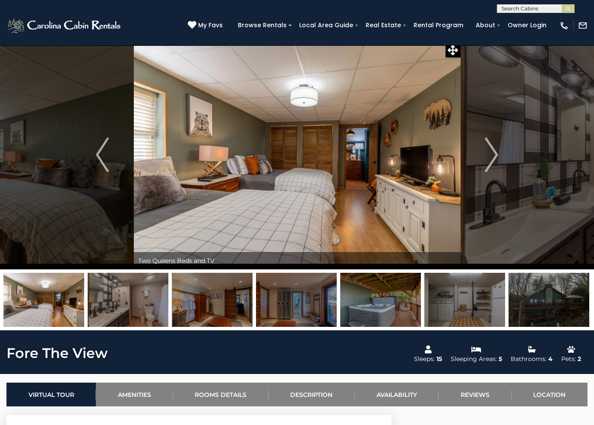
click at [495, 145] on img "Next" at bounding box center [492, 154] width 13 height 35
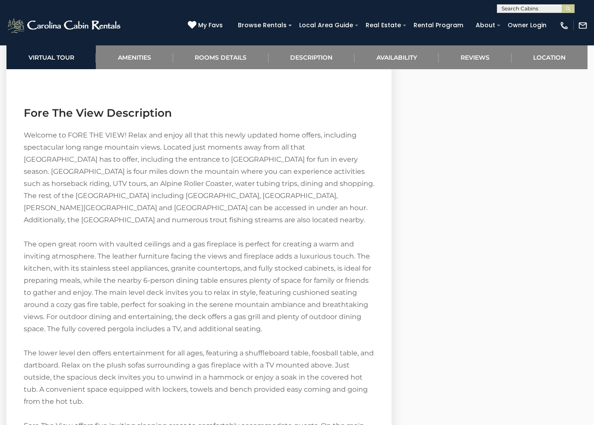
scroll to position [1105, 0]
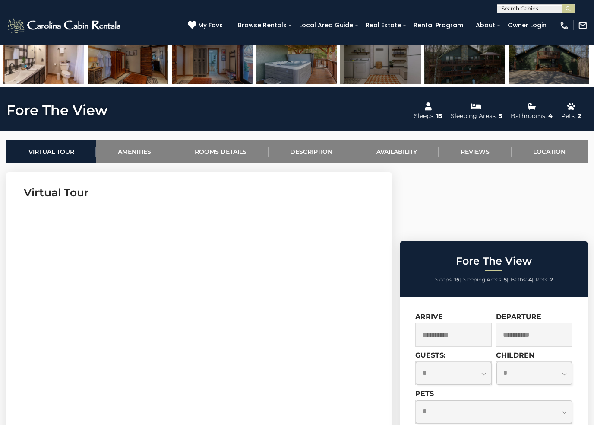
click at [549, 145] on link "Location" at bounding box center [550, 152] width 76 height 24
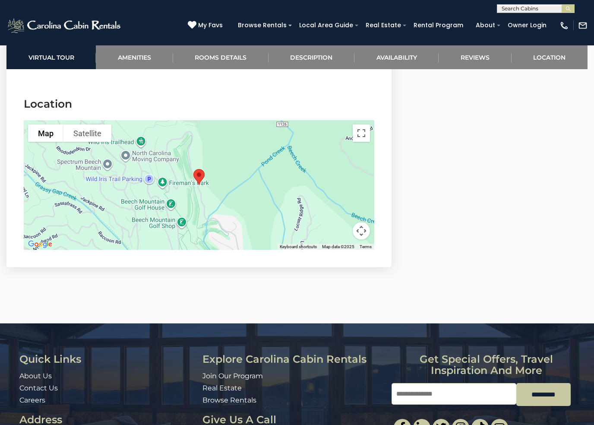
scroll to position [2381, 0]
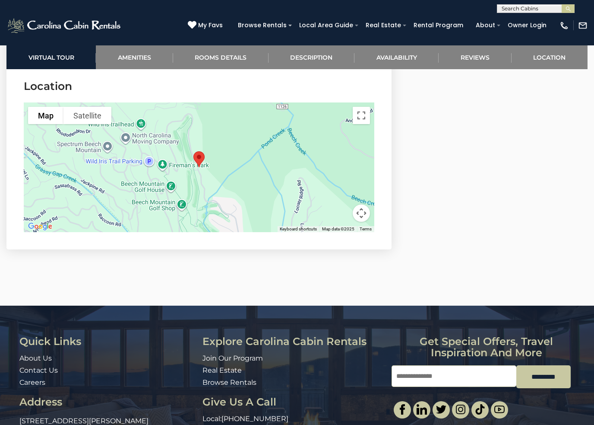
click at [233, 165] on div at bounding box center [199, 167] width 351 height 130
click at [199, 186] on div at bounding box center [199, 167] width 351 height 130
click at [93, 111] on button "Satellite" at bounding box center [88, 115] width 48 height 17
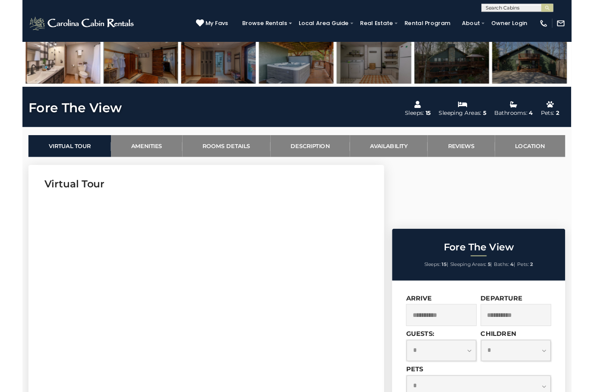
scroll to position [0, 0]
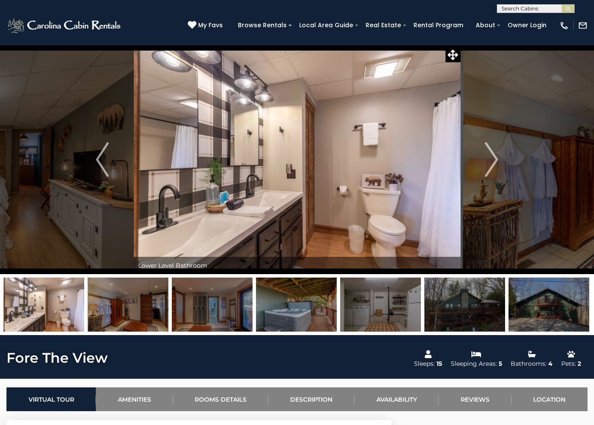
click at [488, 151] on img "Next" at bounding box center [492, 159] width 13 height 35
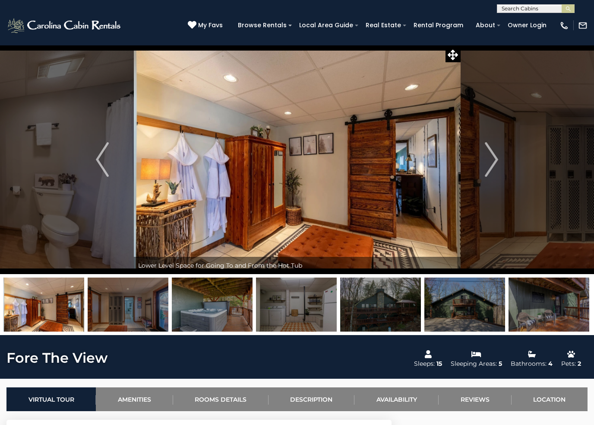
click at [492, 150] on img "Next" at bounding box center [492, 159] width 13 height 35
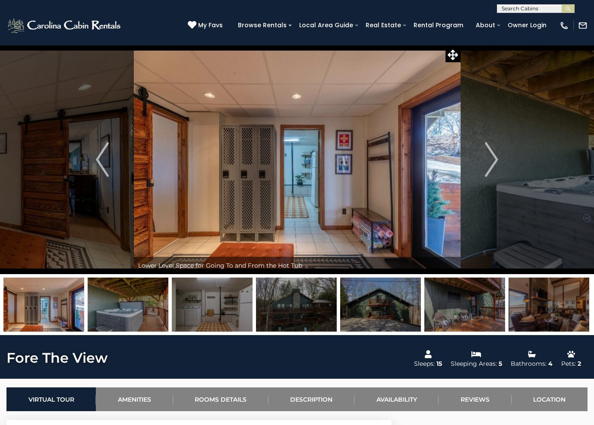
click at [491, 152] on img "Next" at bounding box center [492, 159] width 13 height 35
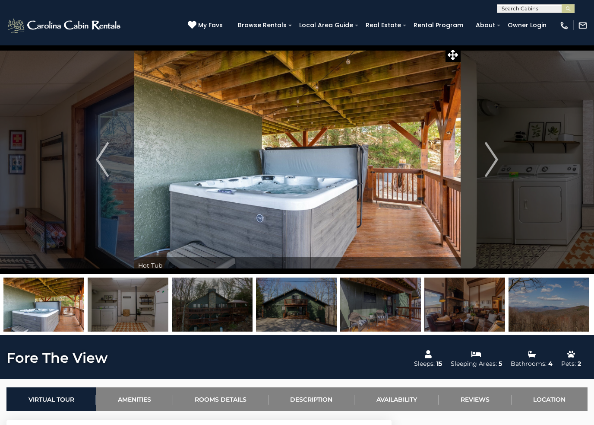
click at [495, 149] on img "Next" at bounding box center [492, 159] width 13 height 35
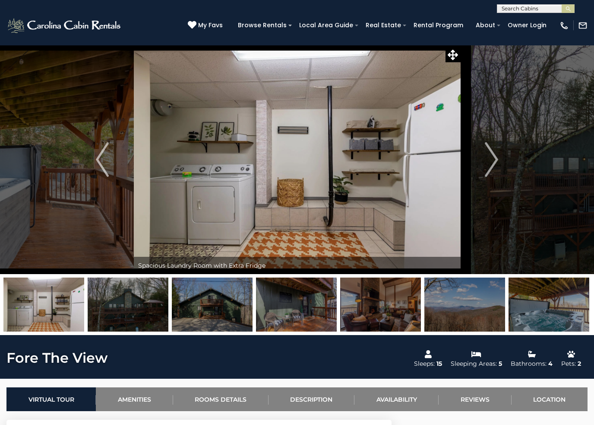
click at [490, 151] on img "Next" at bounding box center [492, 159] width 13 height 35
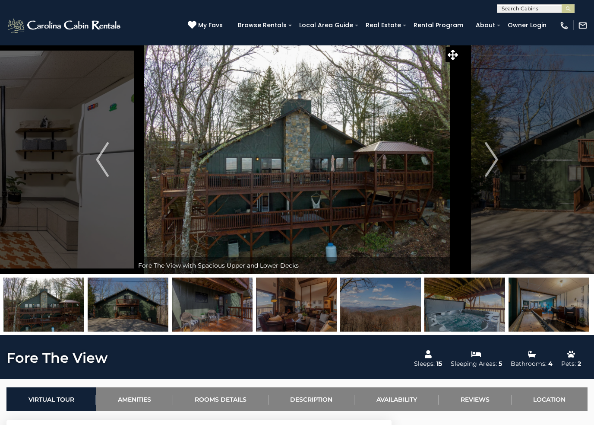
click at [486, 152] on img "Next" at bounding box center [492, 159] width 13 height 35
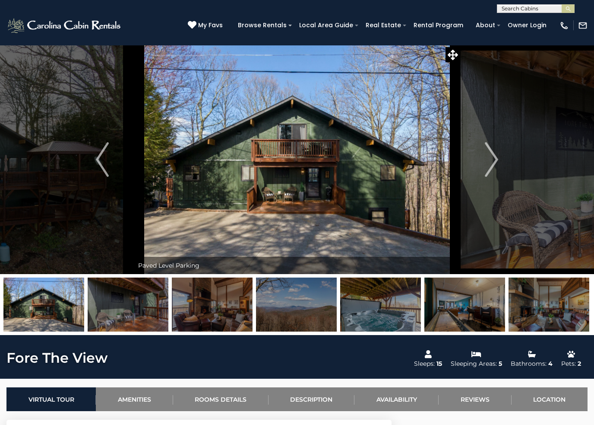
click at [492, 149] on img "Next" at bounding box center [492, 159] width 13 height 35
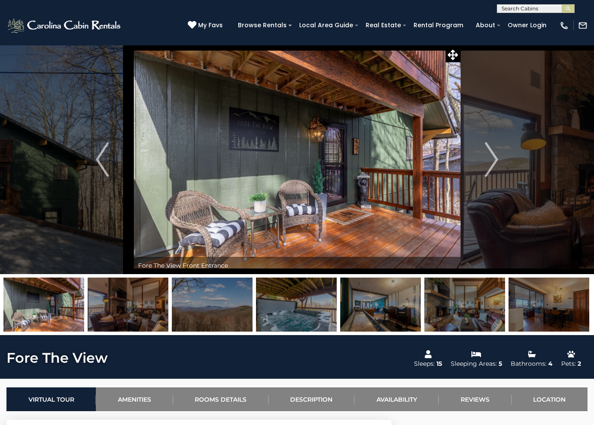
click at [494, 149] on img "Next" at bounding box center [492, 159] width 13 height 35
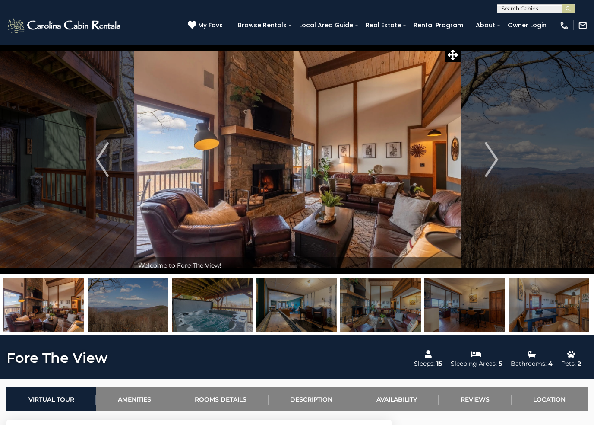
click at [493, 149] on img "Next" at bounding box center [492, 159] width 13 height 35
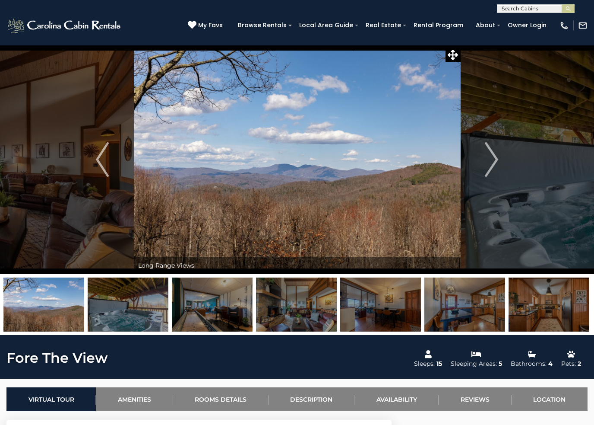
click at [497, 149] on img "Next" at bounding box center [492, 159] width 13 height 35
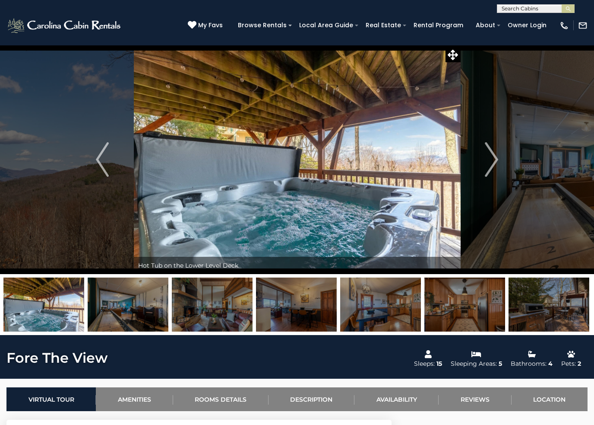
click at [498, 149] on img "Next" at bounding box center [492, 159] width 13 height 35
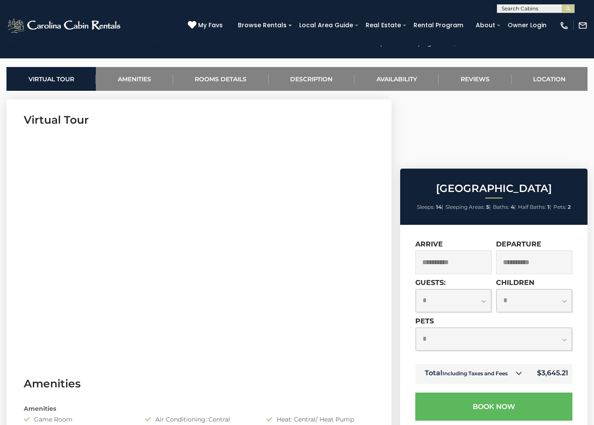
scroll to position [317, 0]
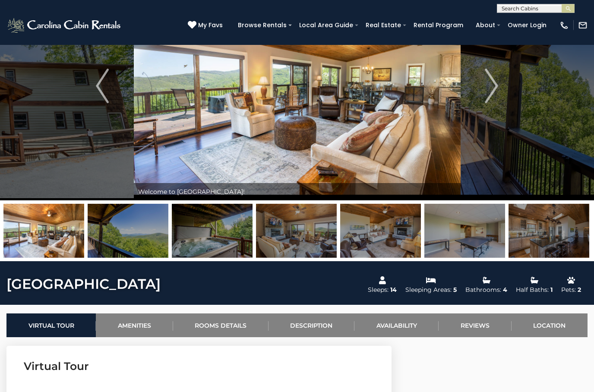
scroll to position [73, 0]
click at [233, 229] on img at bounding box center [212, 231] width 81 height 54
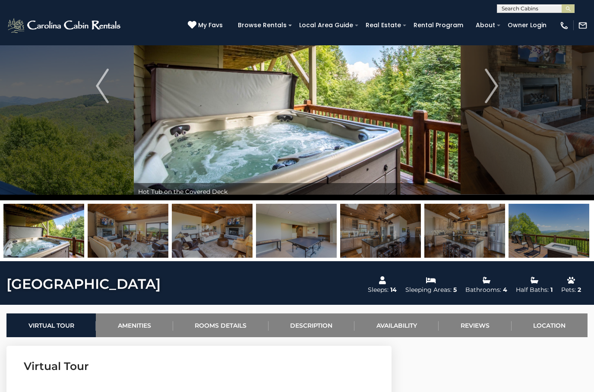
click at [228, 236] on img at bounding box center [212, 231] width 81 height 54
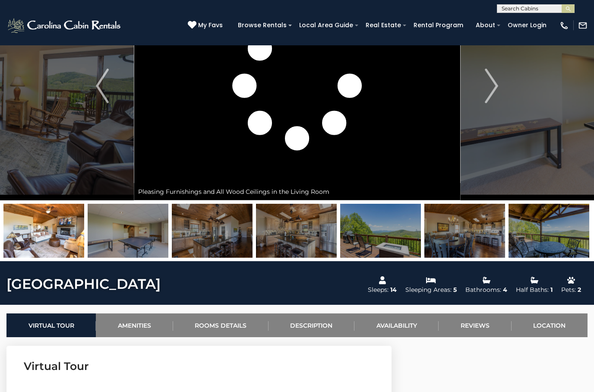
click at [141, 233] on img at bounding box center [128, 231] width 81 height 54
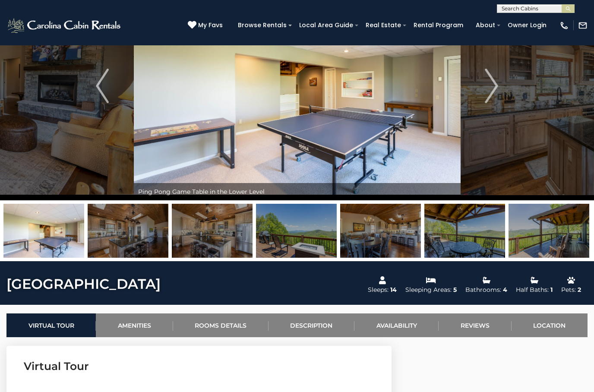
click at [225, 247] on img at bounding box center [212, 231] width 81 height 54
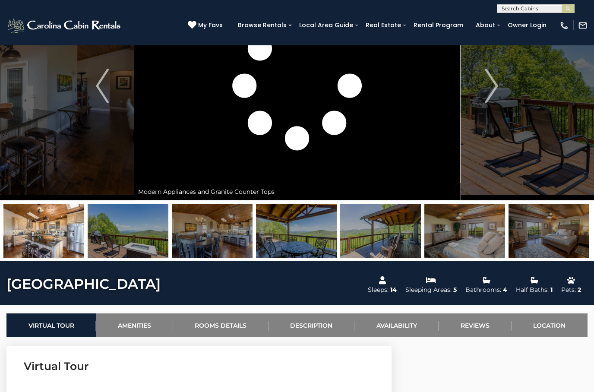
click at [247, 244] on img at bounding box center [212, 231] width 81 height 54
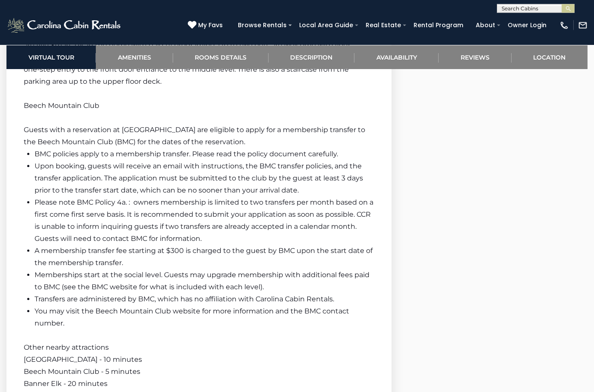
scroll to position [1503, 0]
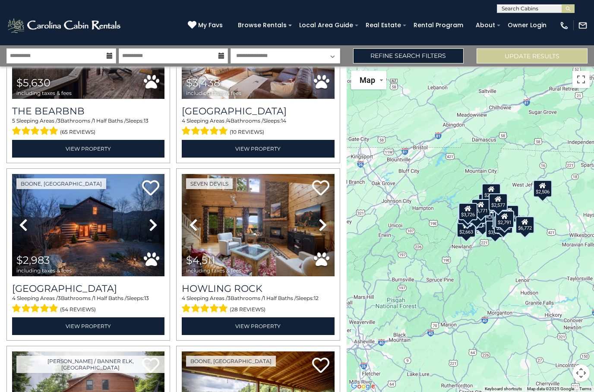
scroll to position [105, 0]
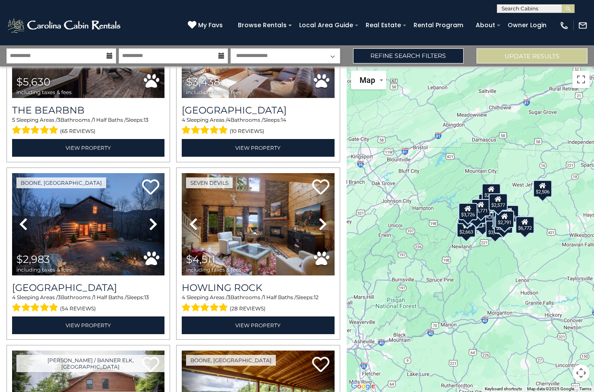
click at [585, 78] on button "Toggle fullscreen view" at bounding box center [581, 79] width 17 height 17
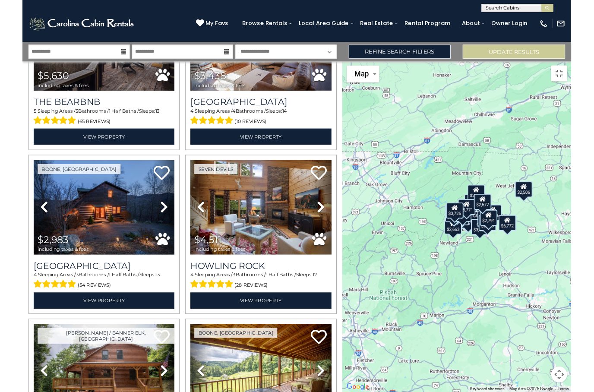
scroll to position [0, 0]
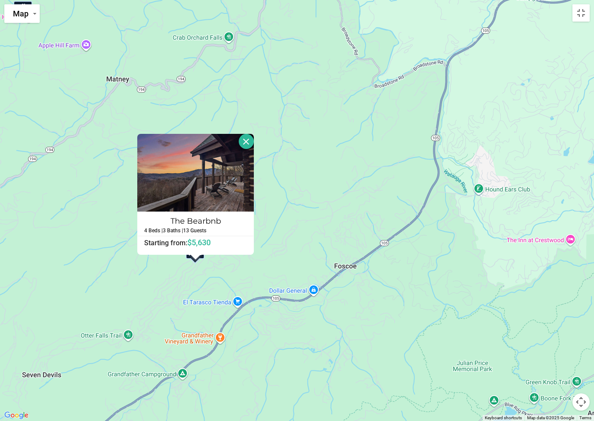
click at [253, 143] on button "Close" at bounding box center [246, 141] width 15 height 15
click at [254, 143] on button "Close" at bounding box center [246, 141] width 15 height 15
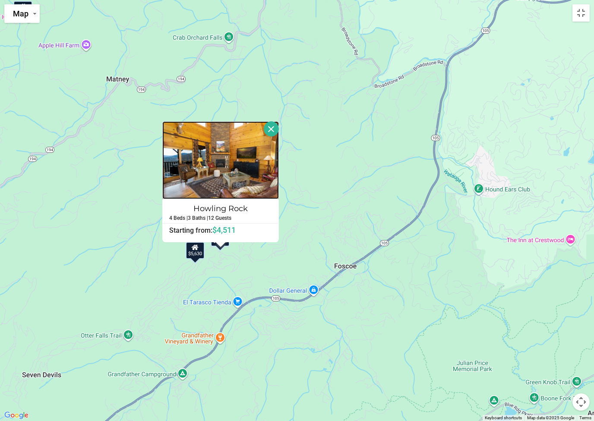
click at [248, 173] on img at bounding box center [220, 160] width 117 height 78
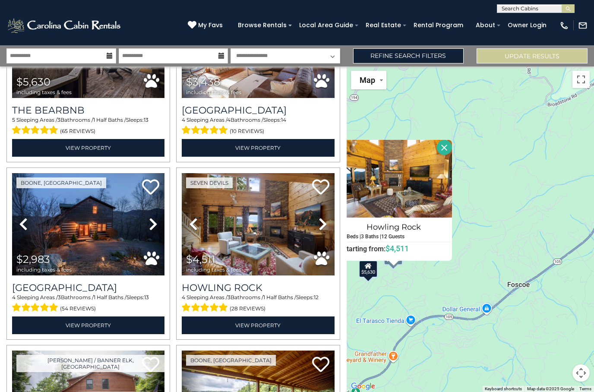
click at [280, 289] on h3 "Howling Rock" at bounding box center [258, 288] width 153 height 12
click at [249, 283] on h3 "Howling Rock" at bounding box center [258, 288] width 153 height 12
click at [273, 327] on link "View Property" at bounding box center [258, 326] width 153 height 18
click at [276, 326] on link "View Property" at bounding box center [258, 326] width 153 height 18
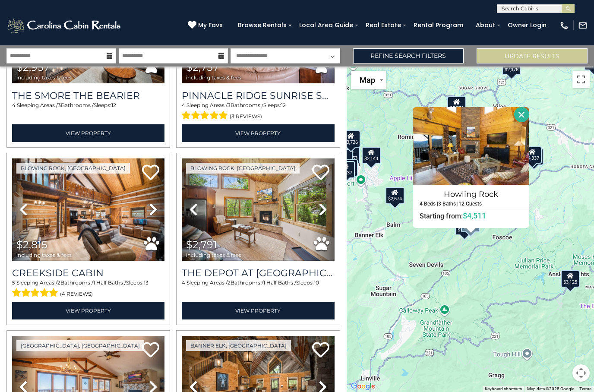
scroll to position [1895, 0]
